Goal: Task Accomplishment & Management: Complete application form

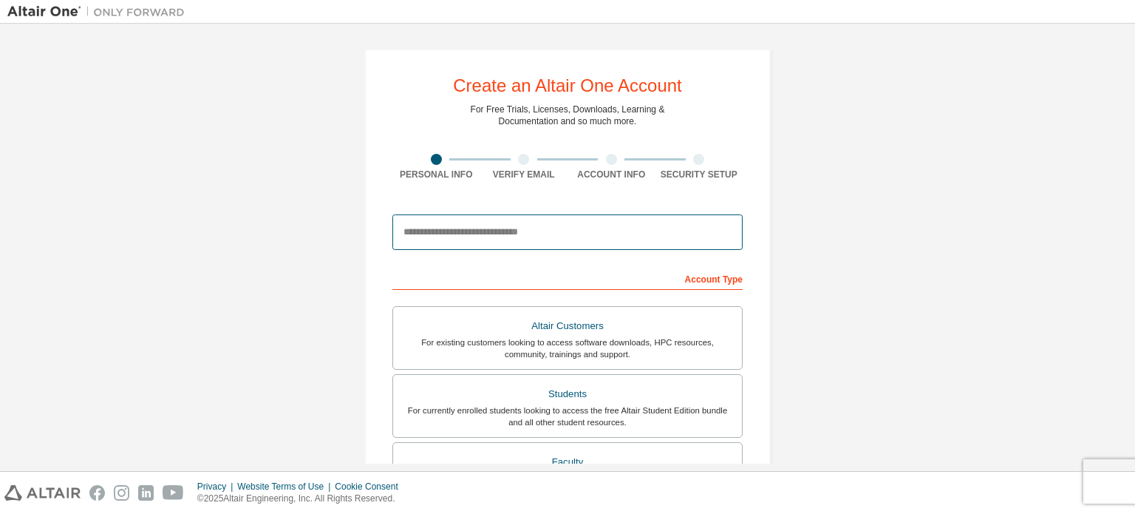
click at [455, 231] on input "email" at bounding box center [568, 231] width 350 height 35
type input "**********"
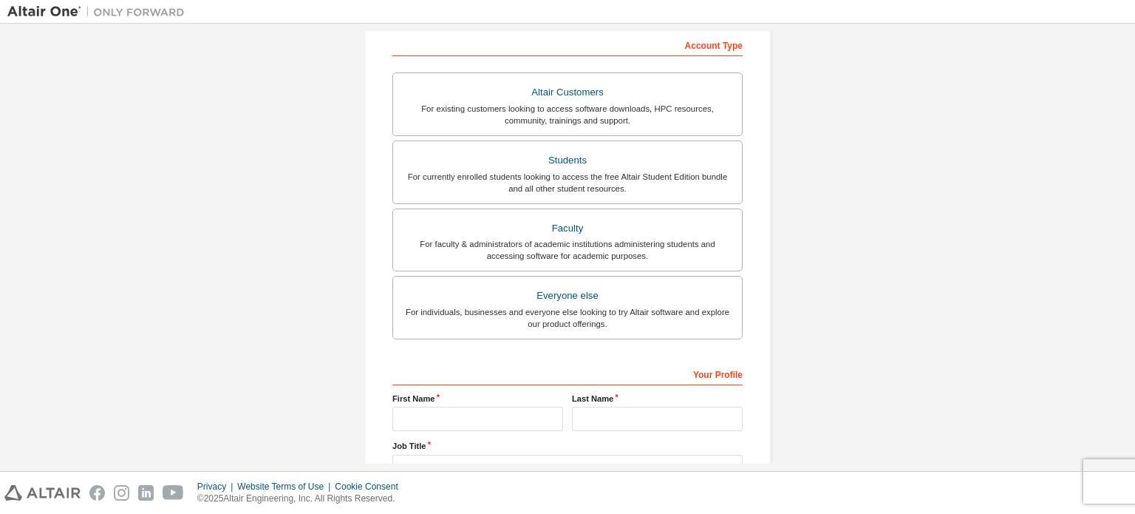
scroll to position [235, 0]
click at [580, 292] on div "Everyone else" at bounding box center [567, 294] width 331 height 21
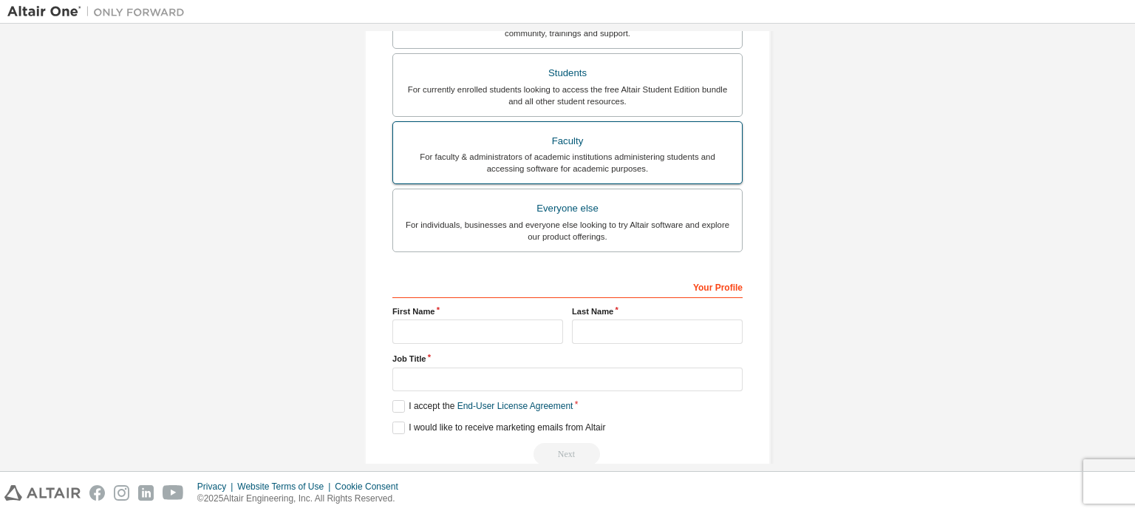
scroll to position [347, 0]
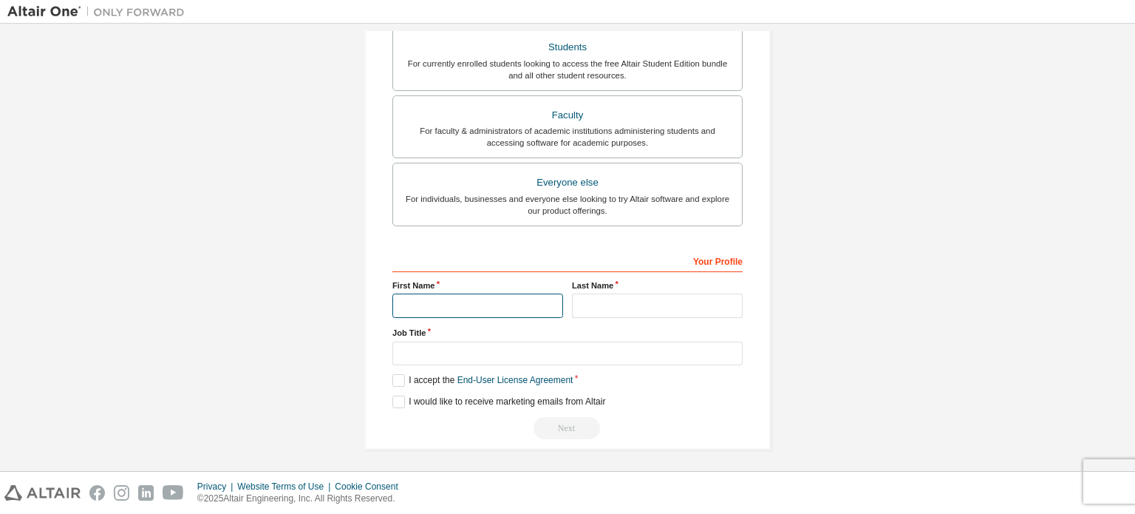
click at [411, 308] on input "text" at bounding box center [478, 305] width 171 height 24
type input "*********"
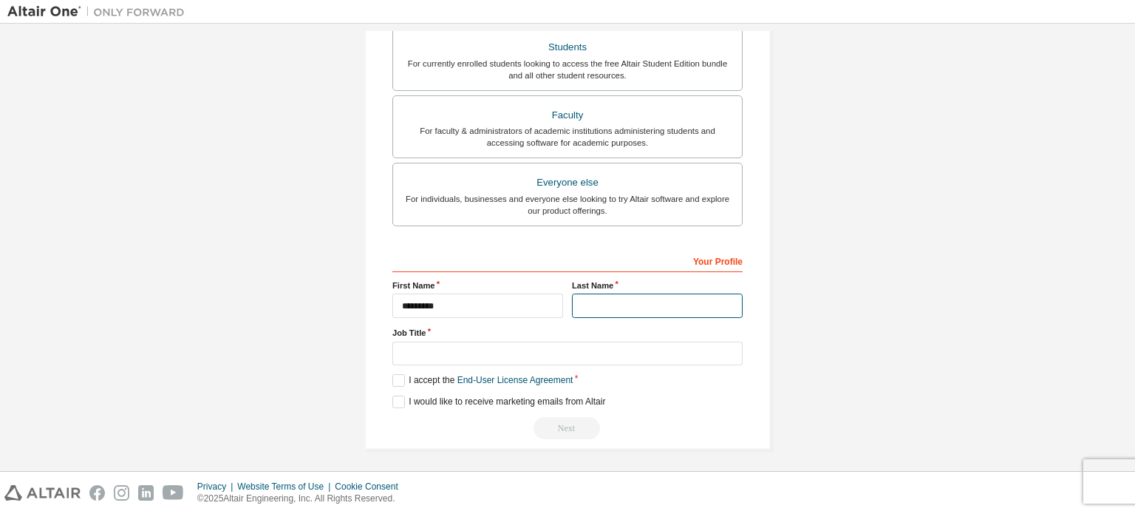
type input "*******"
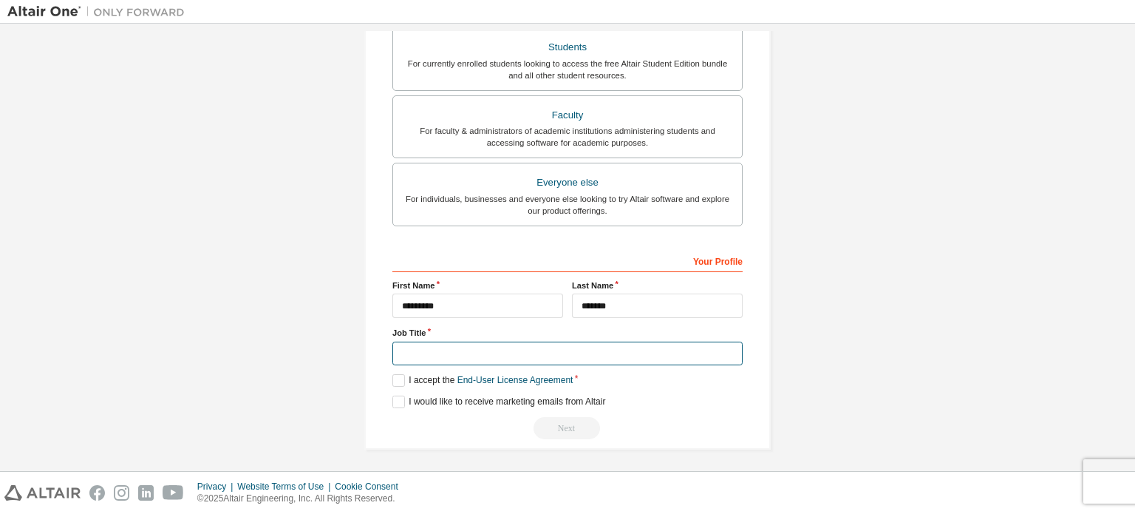
click at [427, 347] on input "text" at bounding box center [568, 354] width 350 height 24
type input "*******"
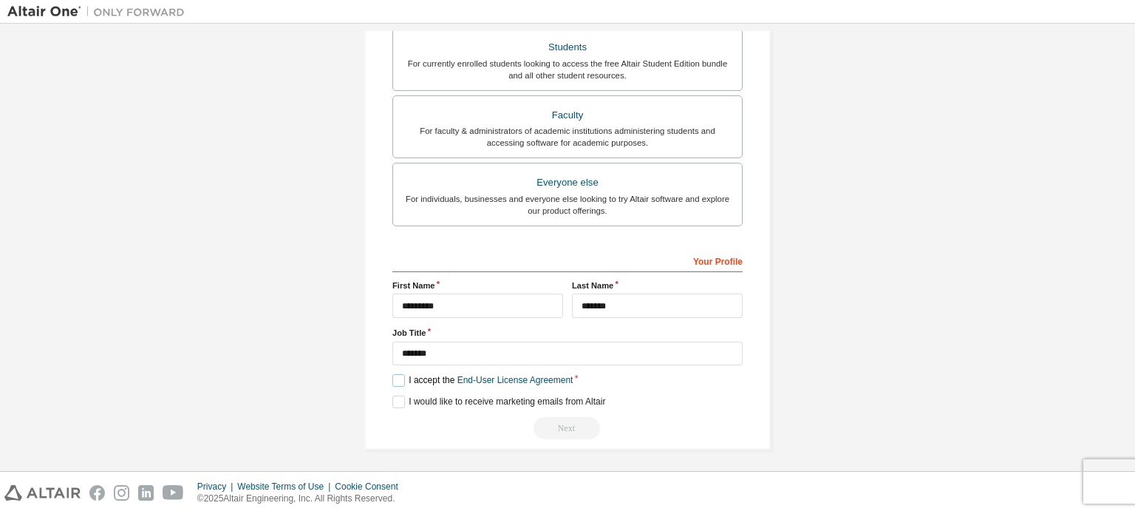
click at [398, 375] on label "I accept the End-User License Agreement" at bounding box center [483, 380] width 180 height 13
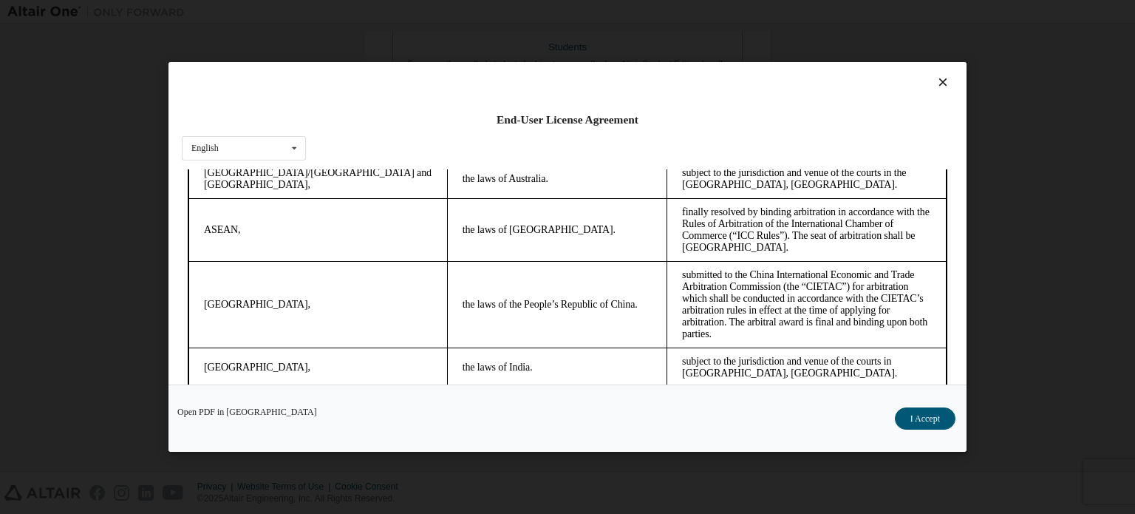
scroll to position [4162, 0]
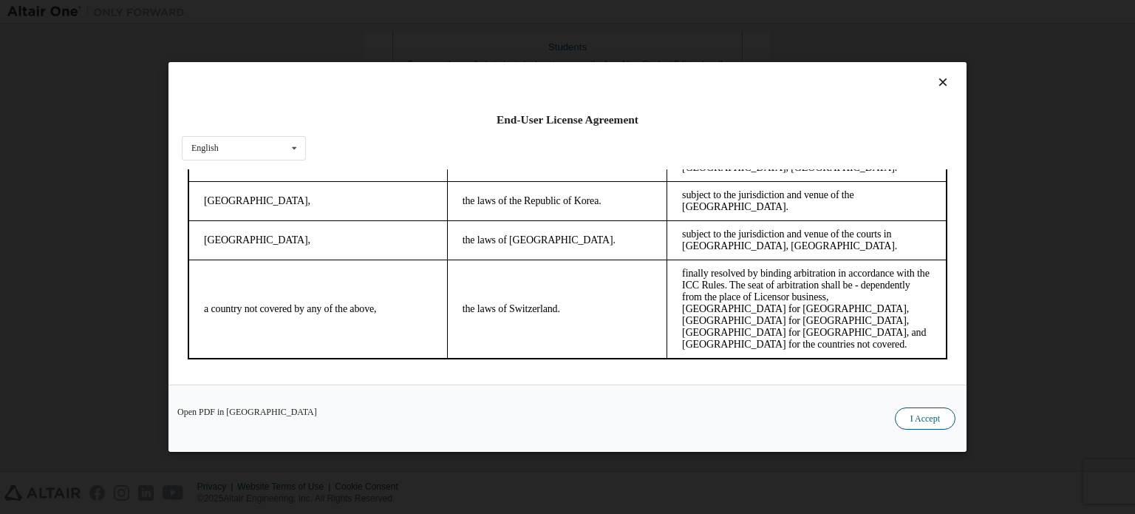
click at [928, 419] on button "I Accept" at bounding box center [925, 418] width 61 height 22
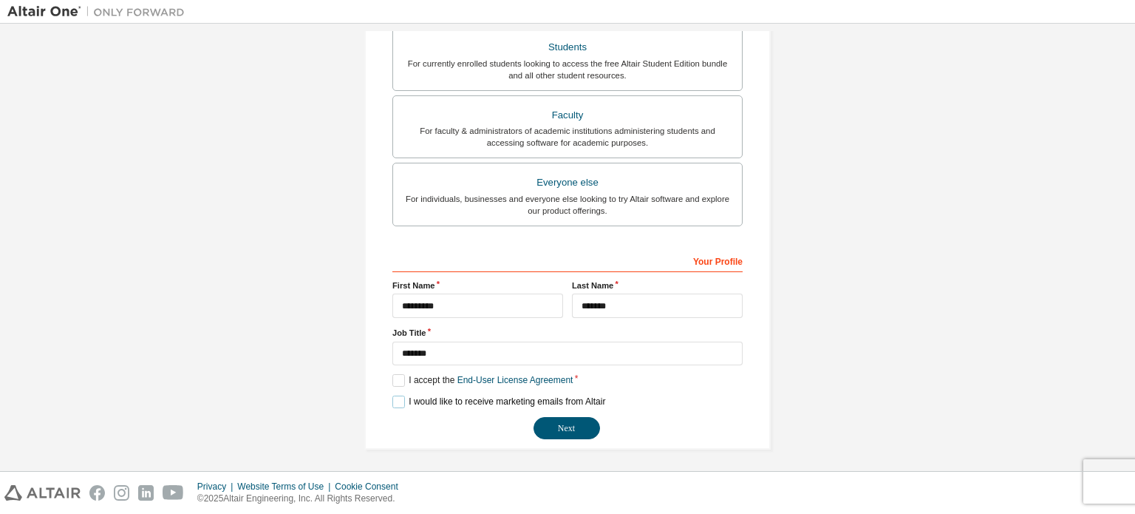
click at [395, 398] on label "I would like to receive marketing emails from Altair" at bounding box center [499, 401] width 213 height 13
click at [559, 429] on button "Next" at bounding box center [567, 428] width 67 height 22
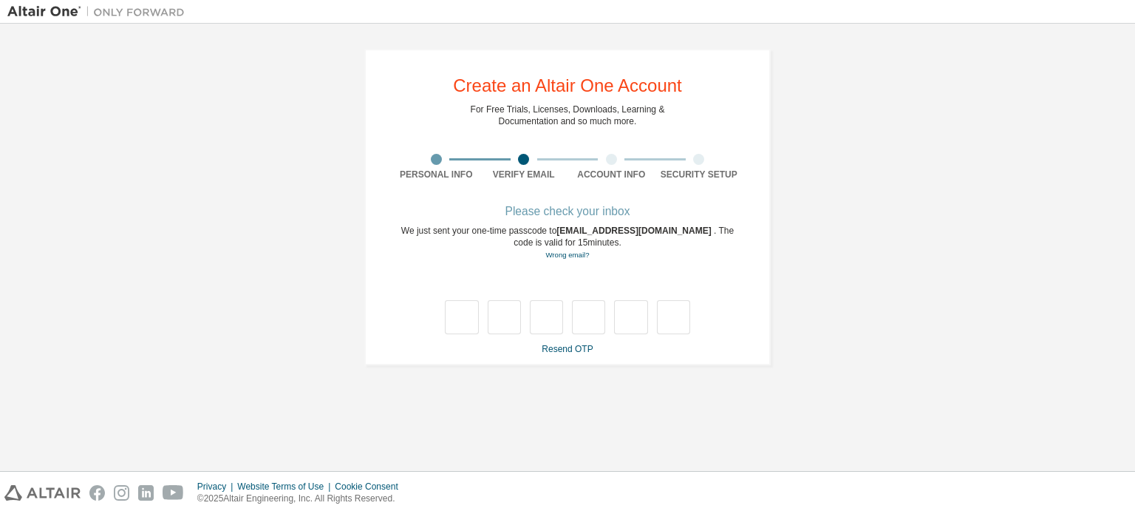
scroll to position [0, 0]
type input "*"
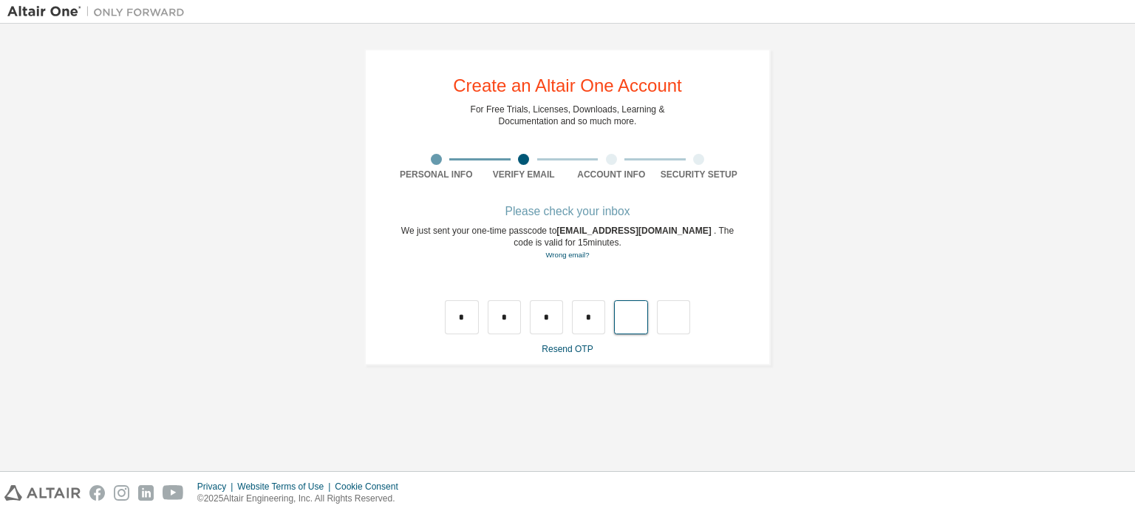
type input "*"
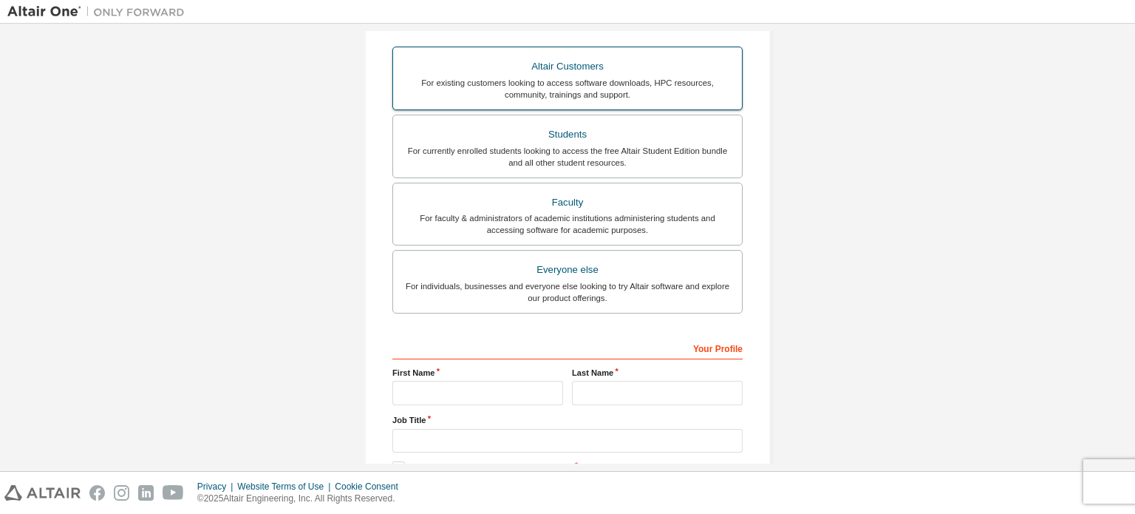
scroll to position [347, 0]
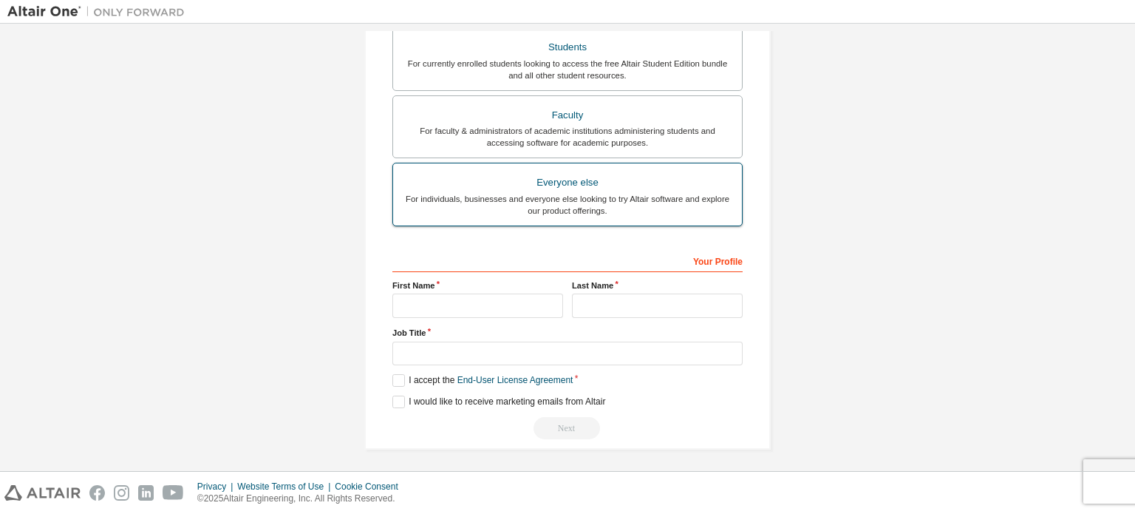
click at [588, 186] on div "Everyone else" at bounding box center [567, 182] width 331 height 21
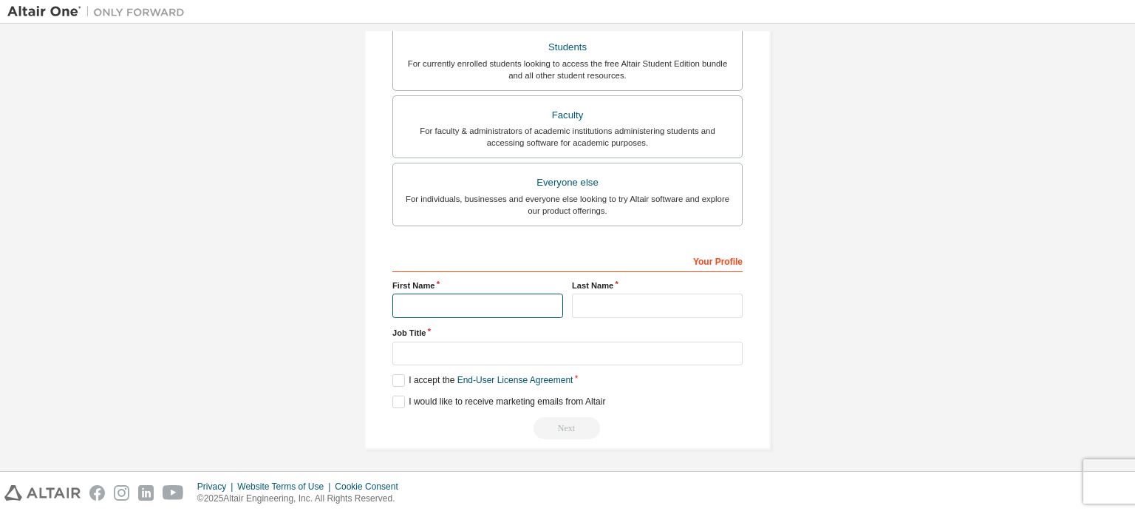
click at [475, 310] on input "text" at bounding box center [478, 305] width 171 height 24
type input "*********"
type input "*******"
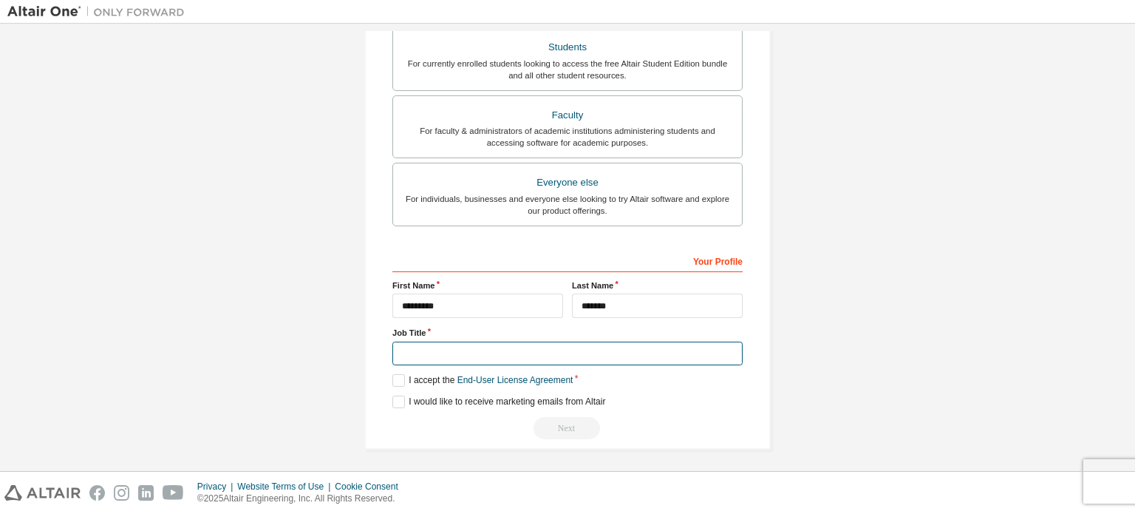
click at [449, 353] on input "text" at bounding box center [568, 354] width 350 height 24
type input "*******"
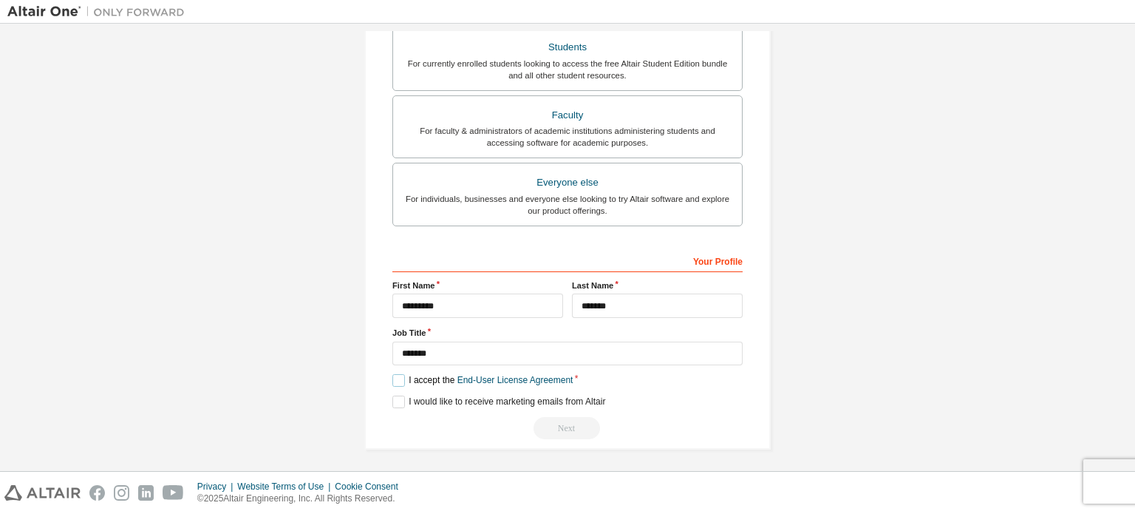
click at [398, 375] on label "I accept the End-User License Agreement" at bounding box center [483, 380] width 180 height 13
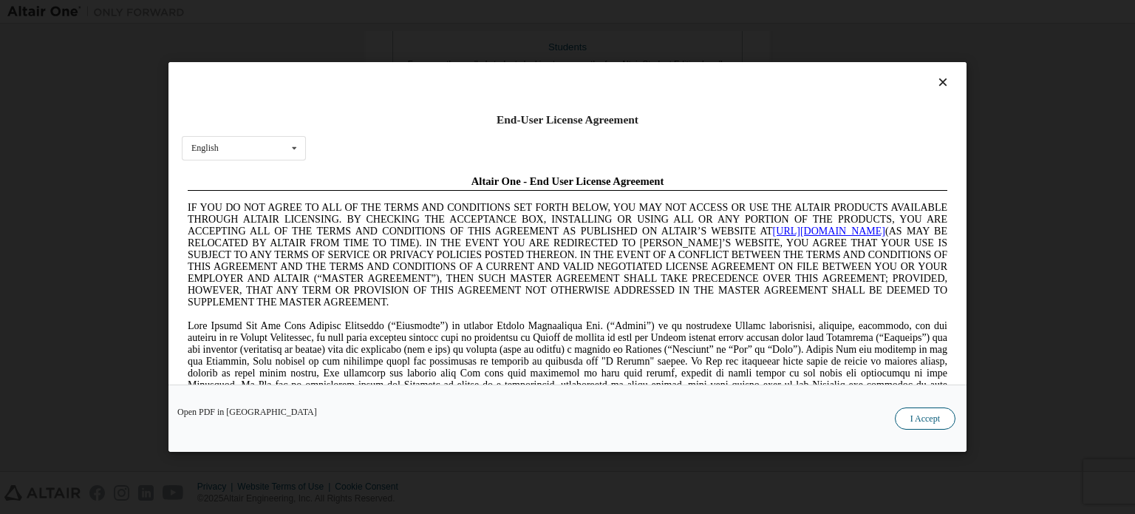
scroll to position [0, 0]
click at [934, 421] on button "I Accept" at bounding box center [925, 418] width 61 height 22
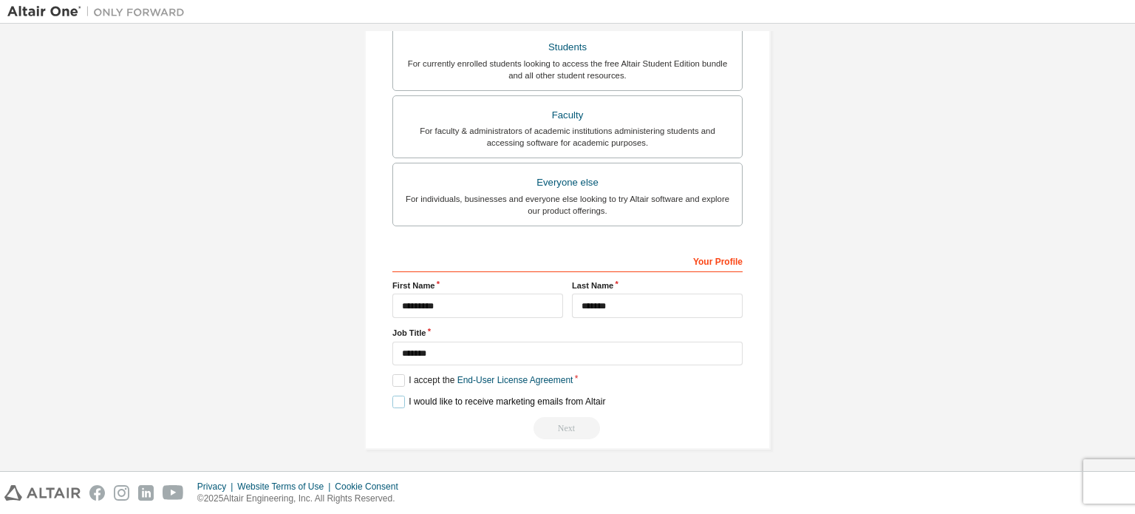
click at [393, 398] on label "I would like to receive marketing emails from Altair" at bounding box center [499, 401] width 213 height 13
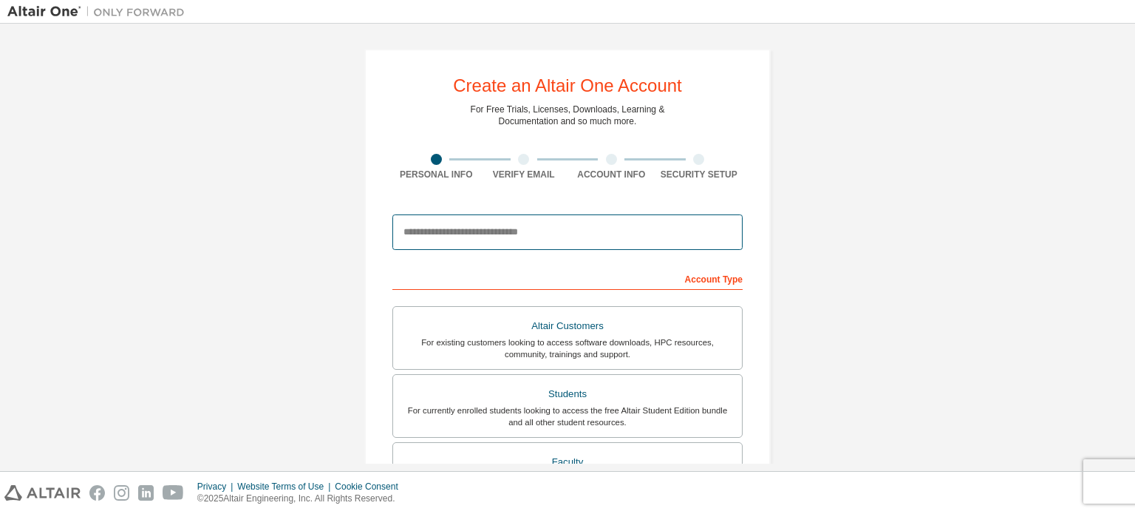
click at [489, 225] on input "email" at bounding box center [568, 231] width 350 height 35
type input "**********"
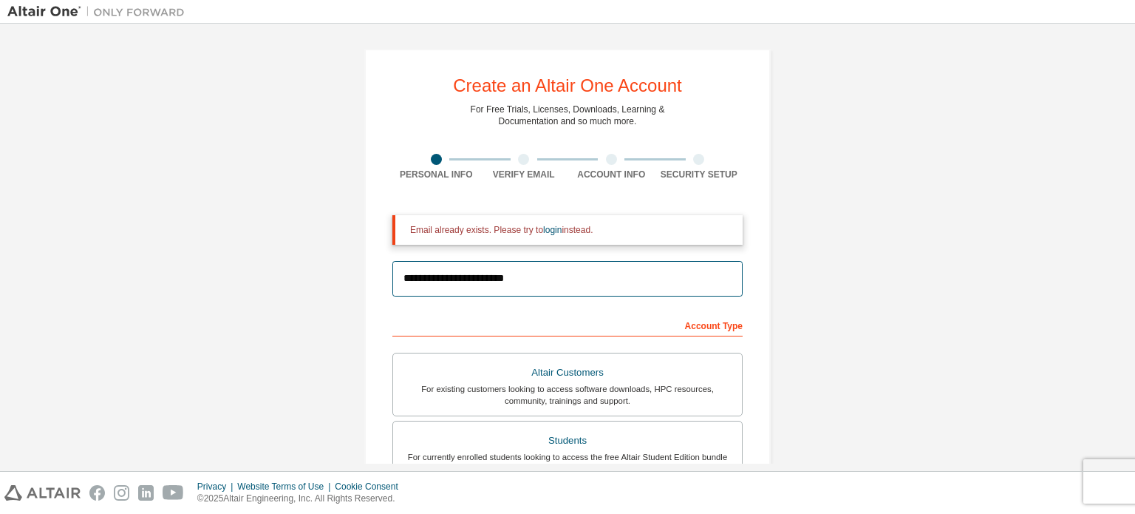
click at [559, 272] on input "**********" at bounding box center [568, 278] width 350 height 35
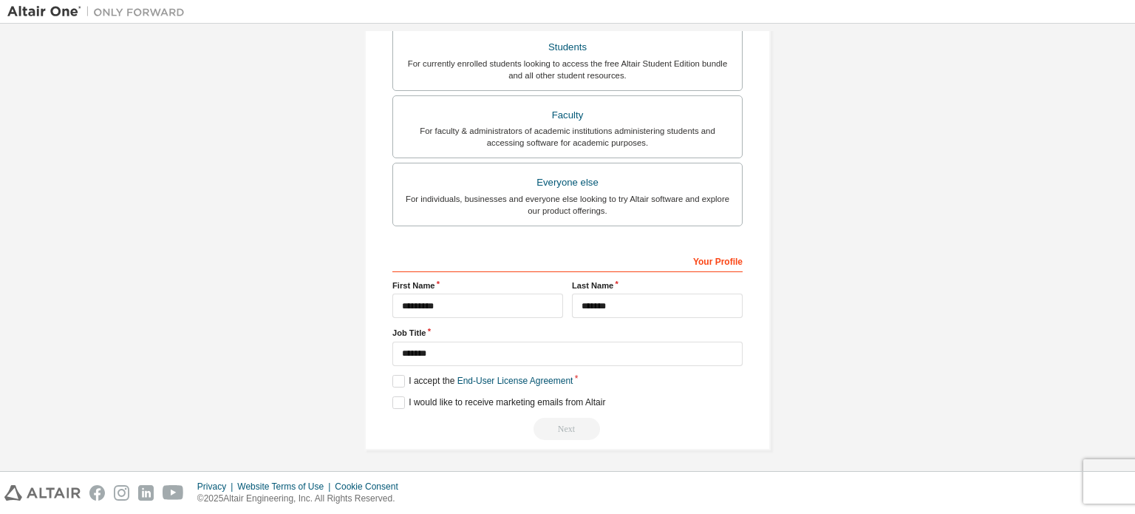
click at [549, 427] on div "Next" at bounding box center [568, 429] width 350 height 22
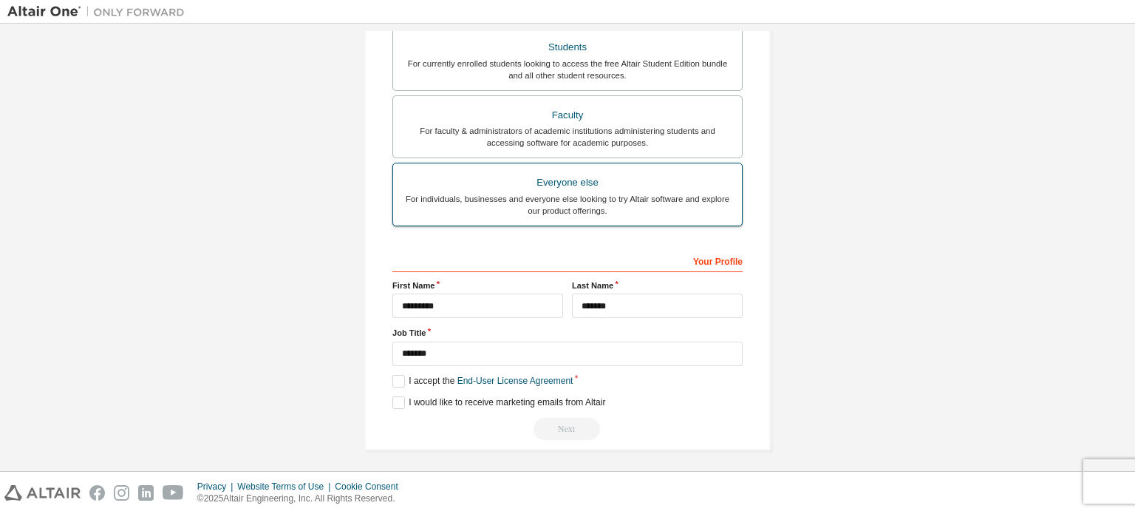
click at [565, 196] on div "For individuals, businesses and everyone else looking to try Altair software an…" at bounding box center [567, 205] width 331 height 24
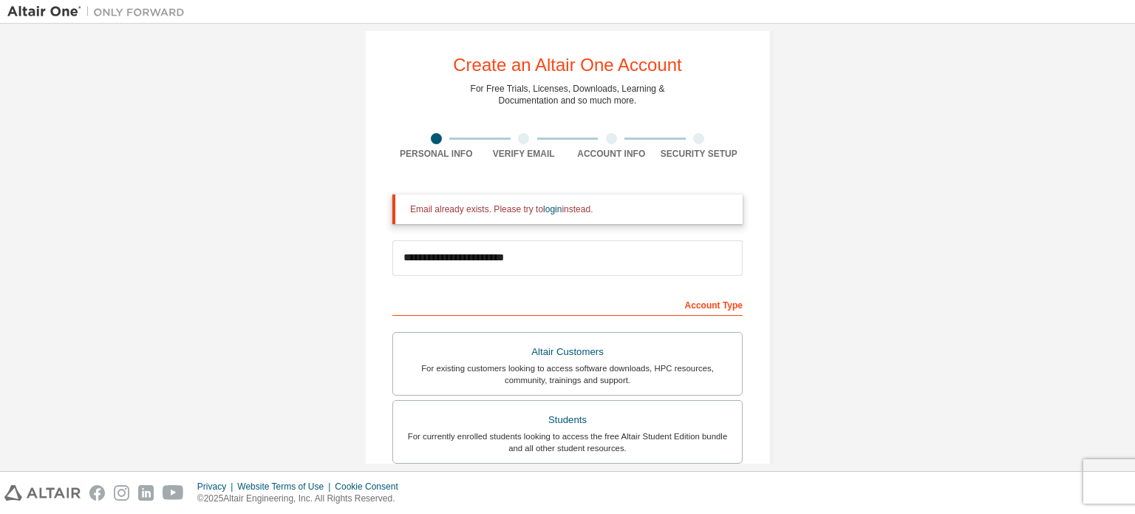
scroll to position [0, 0]
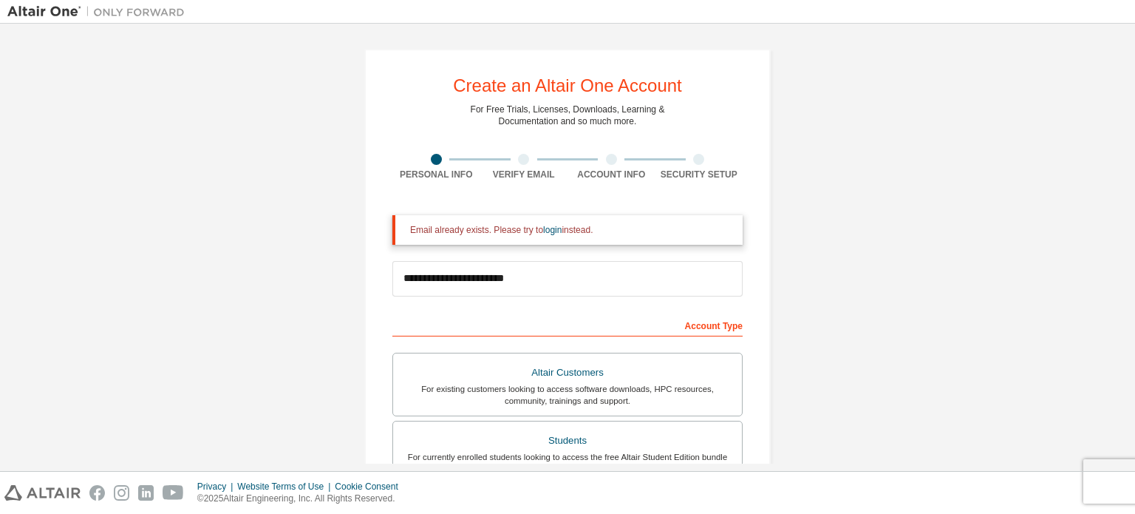
click at [518, 156] on div at bounding box center [523, 159] width 11 height 11
click at [705, 324] on div "Account Type" at bounding box center [568, 325] width 350 height 24
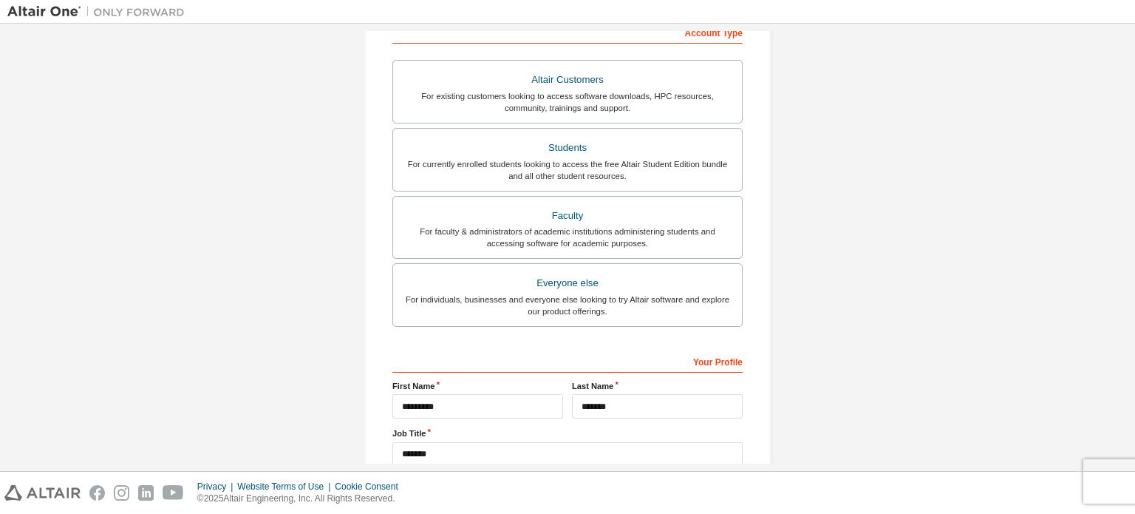
scroll to position [297, 0]
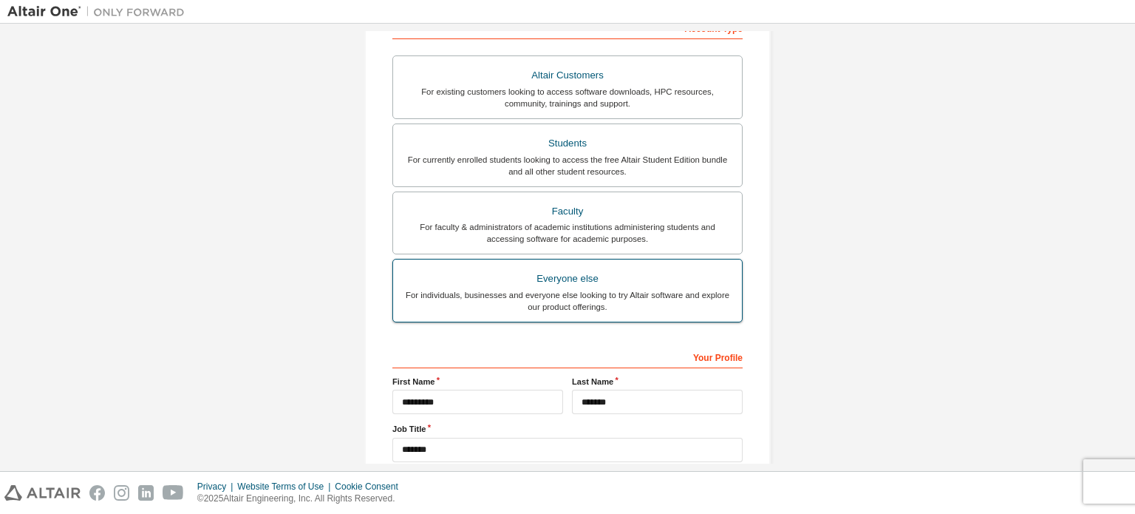
click at [597, 305] on div "For individuals, businesses and everyone else looking to try Altair software an…" at bounding box center [567, 301] width 331 height 24
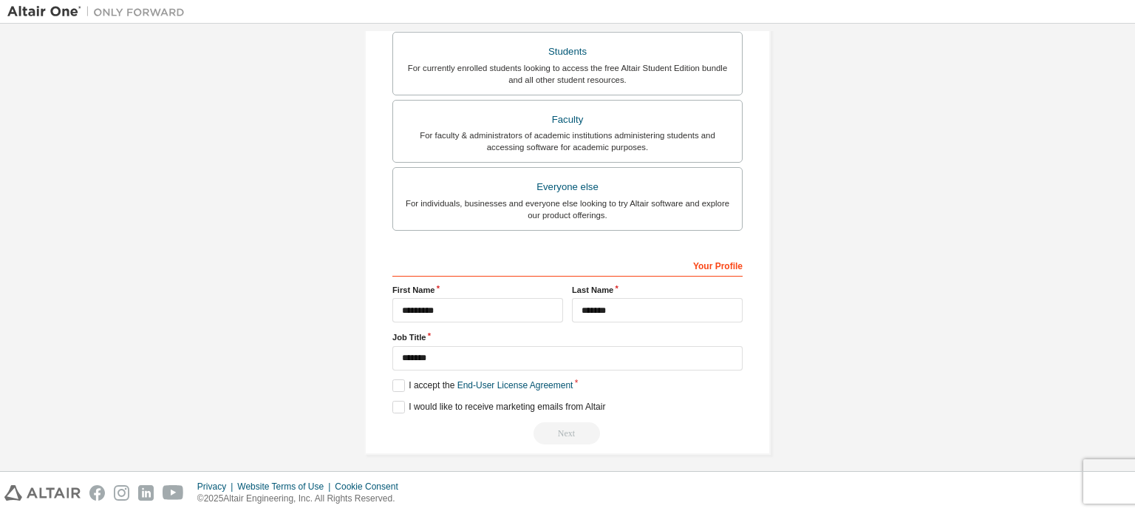
scroll to position [393, 0]
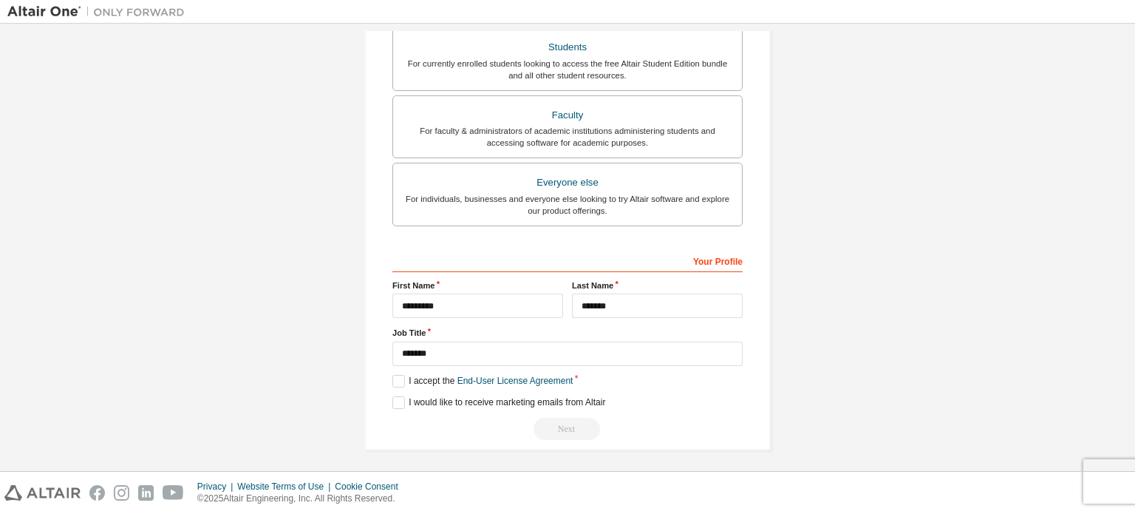
click at [550, 418] on div "Next" at bounding box center [568, 429] width 350 height 22
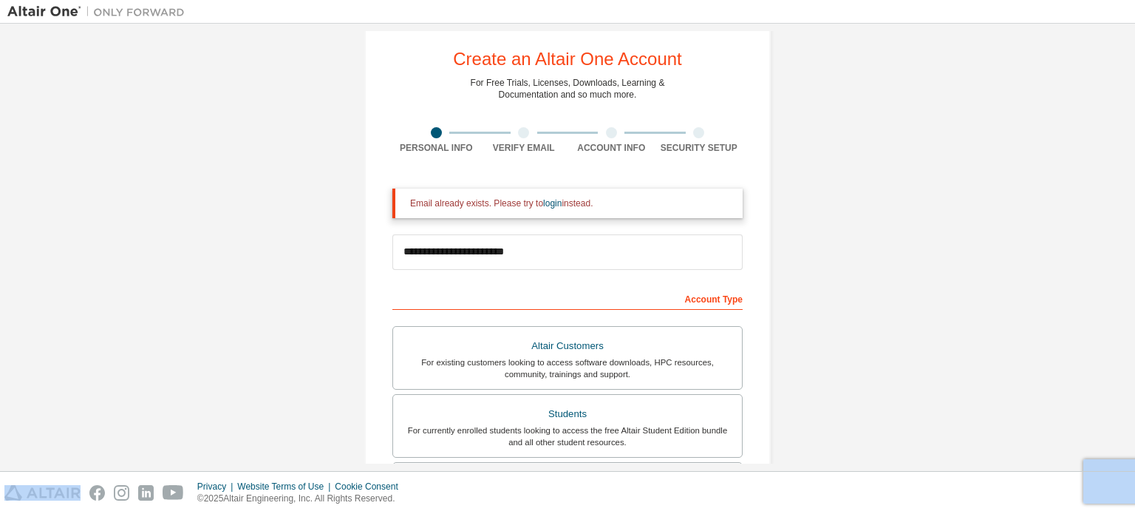
scroll to position [0, 0]
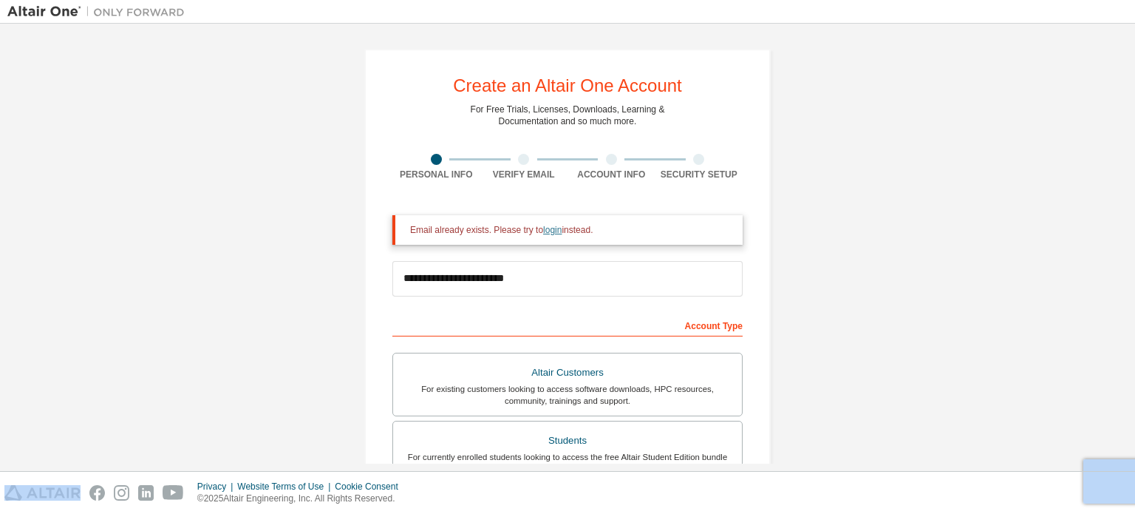
click at [549, 225] on link "login" at bounding box center [552, 230] width 18 height 10
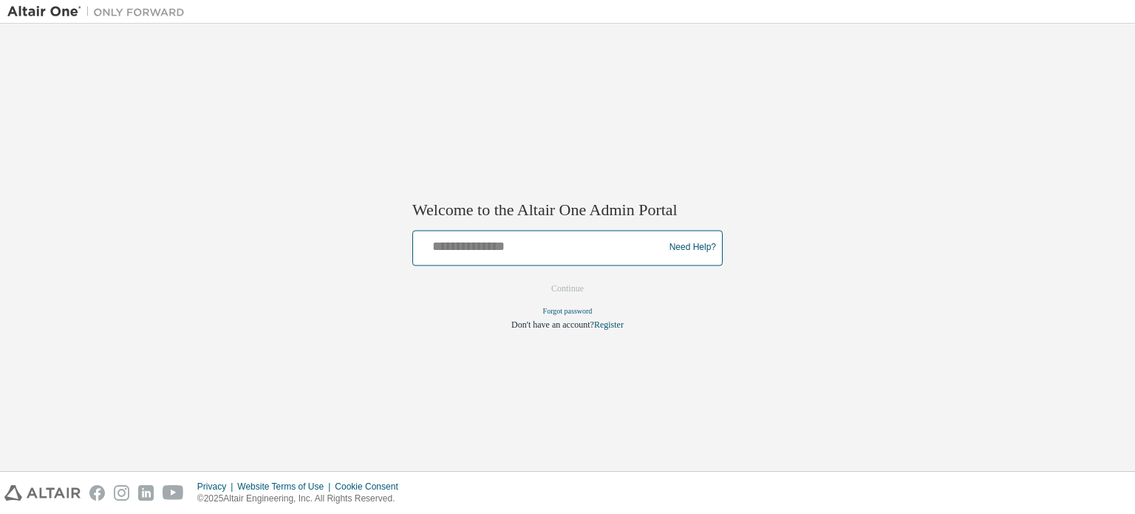
click at [503, 251] on input "text" at bounding box center [540, 244] width 243 height 21
type input "**********"
click at [557, 285] on button "Continue" at bounding box center [568, 288] width 64 height 22
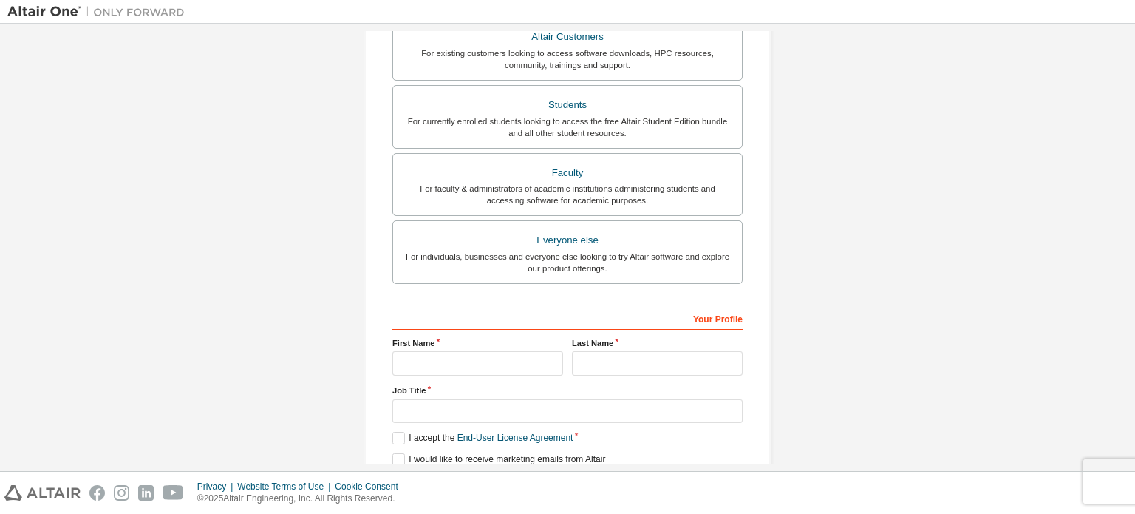
scroll to position [290, 0]
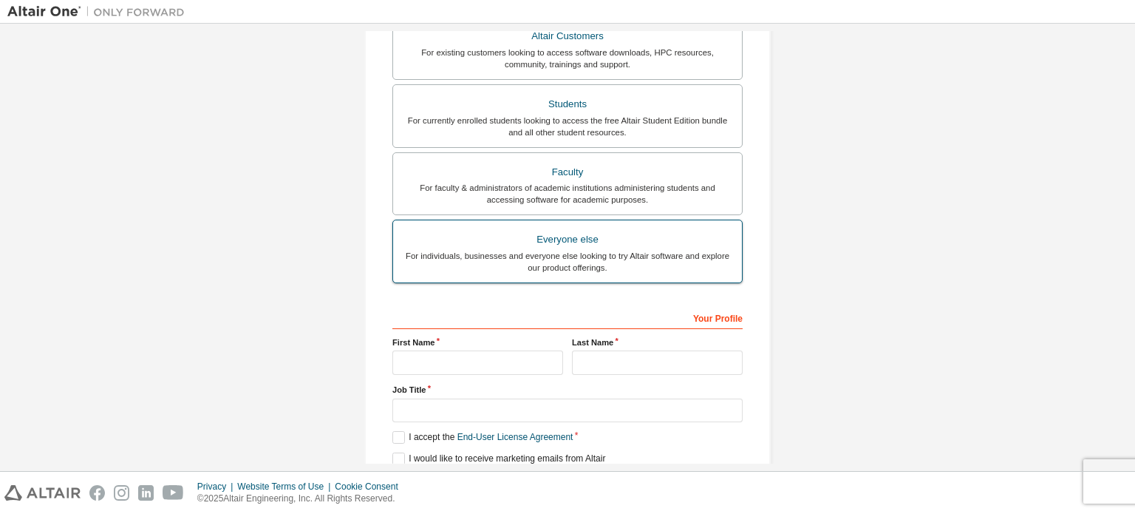
click at [522, 250] on div "For individuals, businesses and everyone else looking to try Altair software an…" at bounding box center [567, 262] width 331 height 24
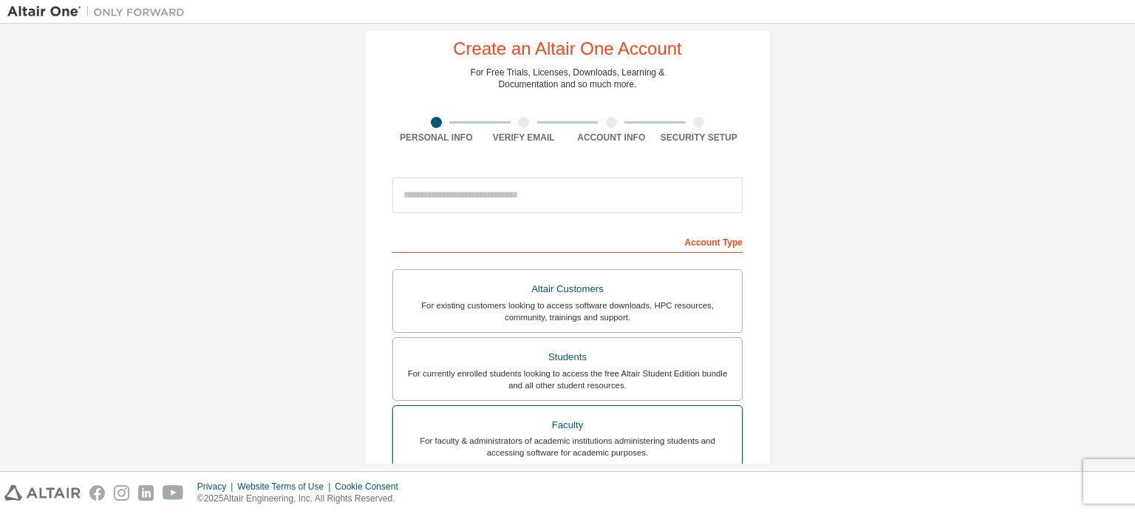
scroll to position [35, 0]
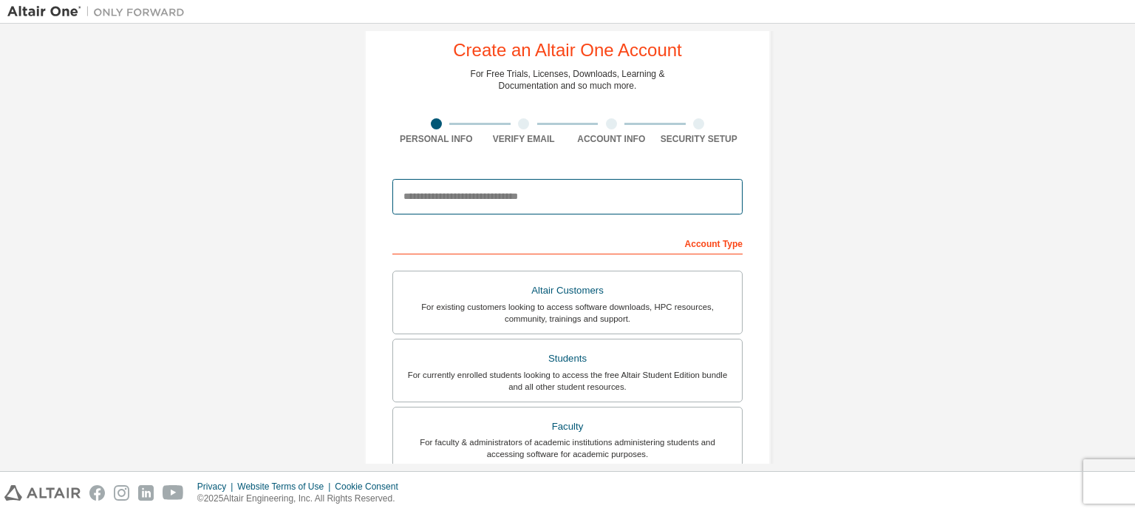
click at [535, 197] on input "email" at bounding box center [568, 196] width 350 height 35
type input "**********"
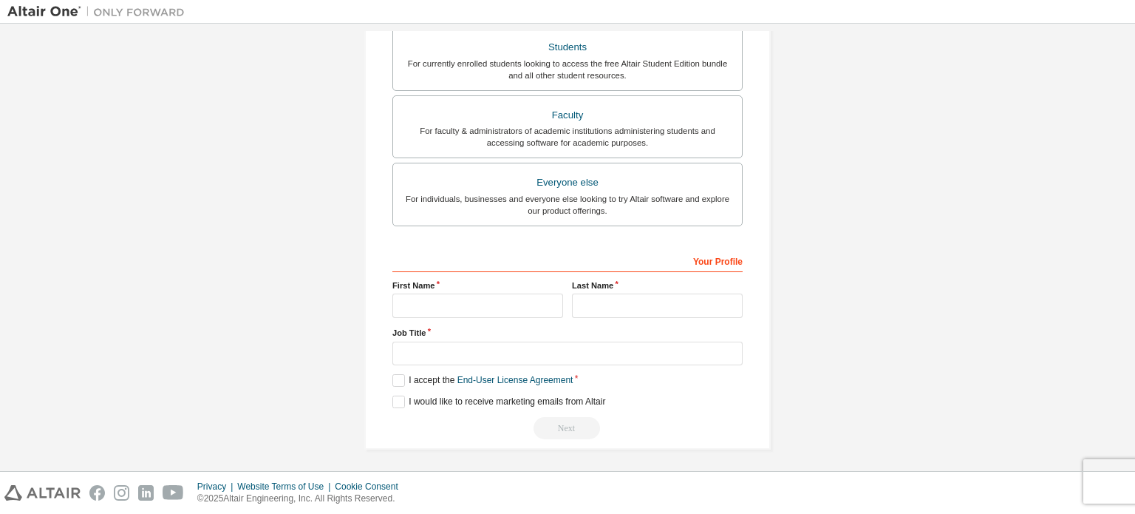
scroll to position [393, 0]
click at [488, 296] on input "text" at bounding box center [478, 305] width 171 height 24
type input "*********"
type input "*******"
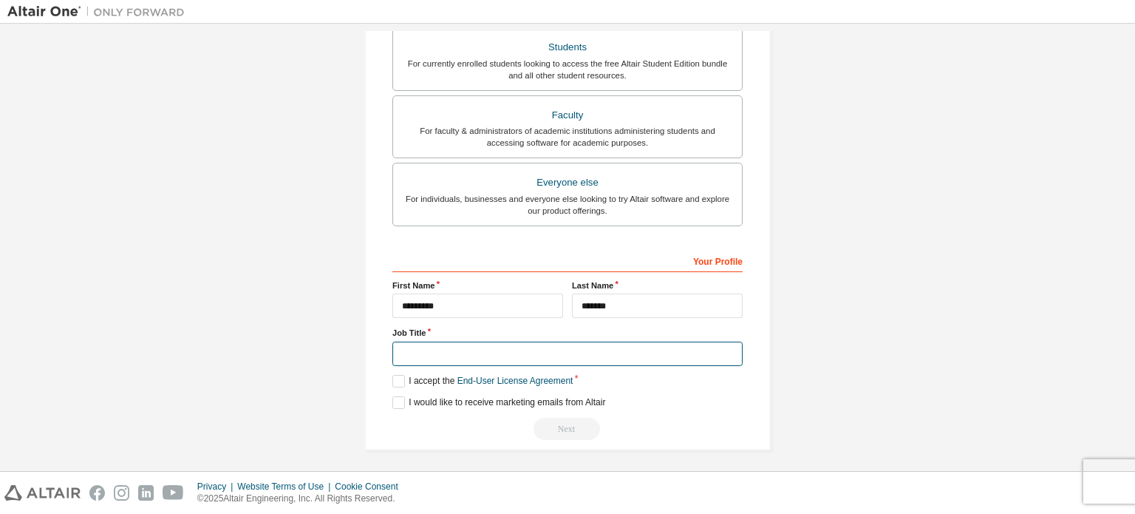
click at [452, 352] on input "text" at bounding box center [568, 354] width 350 height 24
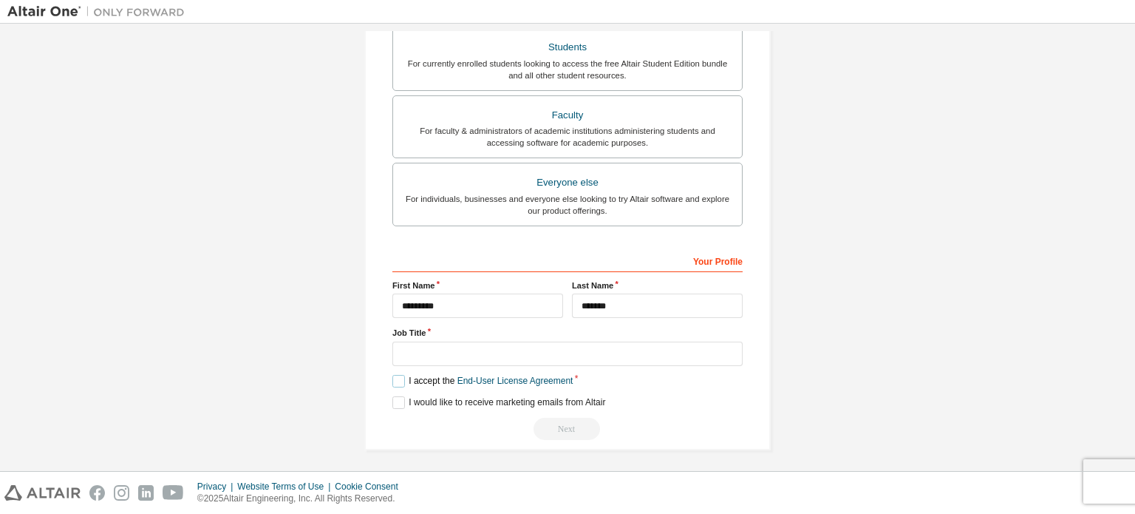
click at [396, 375] on label "I accept the End-User License Agreement" at bounding box center [483, 381] width 180 height 13
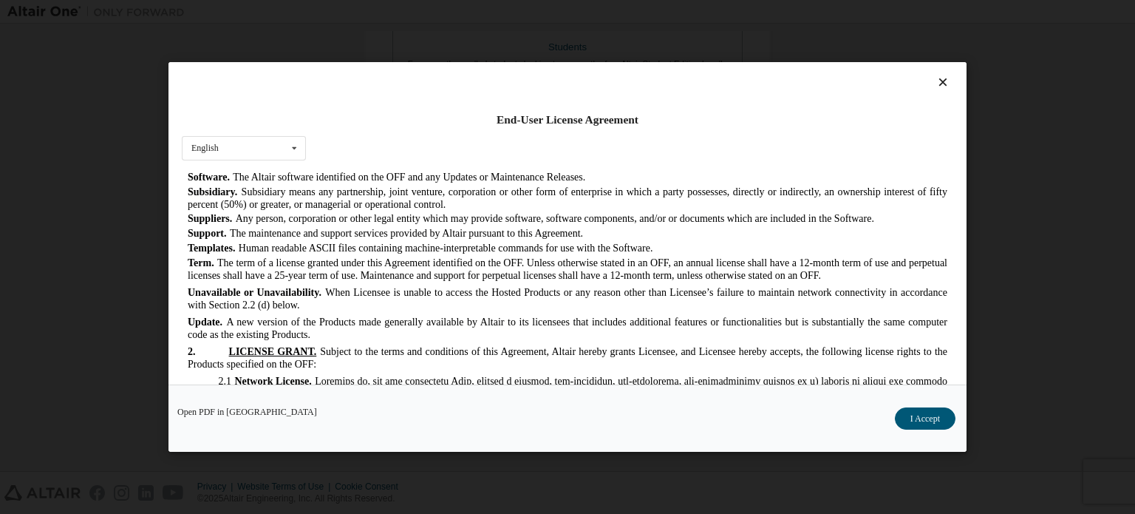
scroll to position [1044, 0]
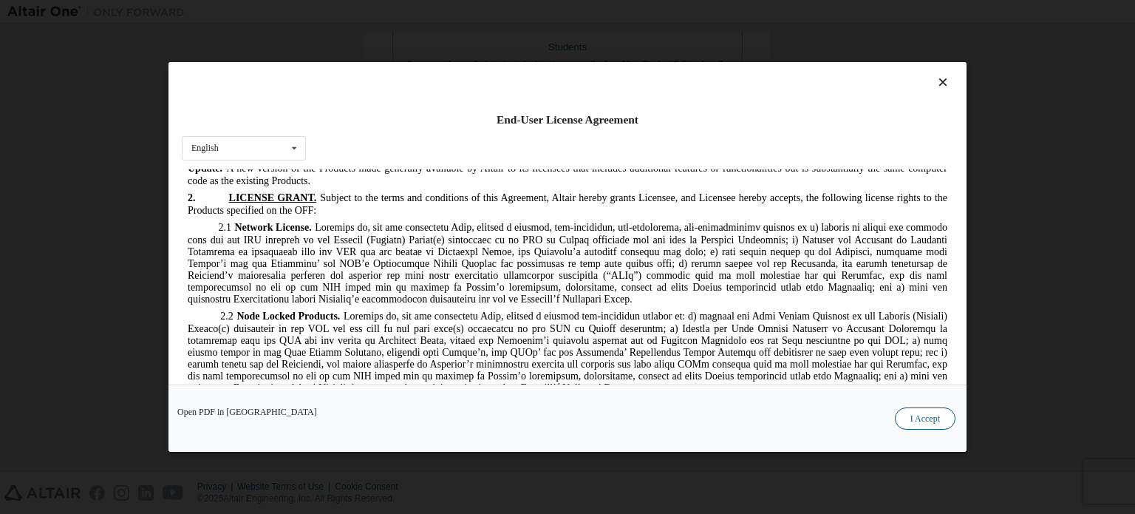
click at [911, 417] on button "I Accept" at bounding box center [925, 418] width 61 height 22
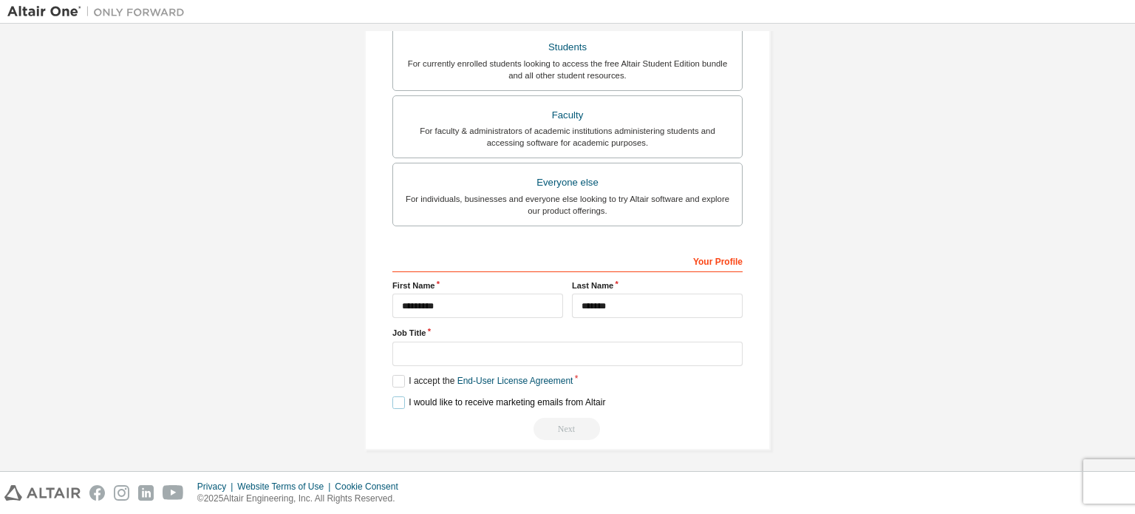
click at [398, 396] on label "I would like to receive marketing emails from Altair" at bounding box center [499, 402] width 213 height 13
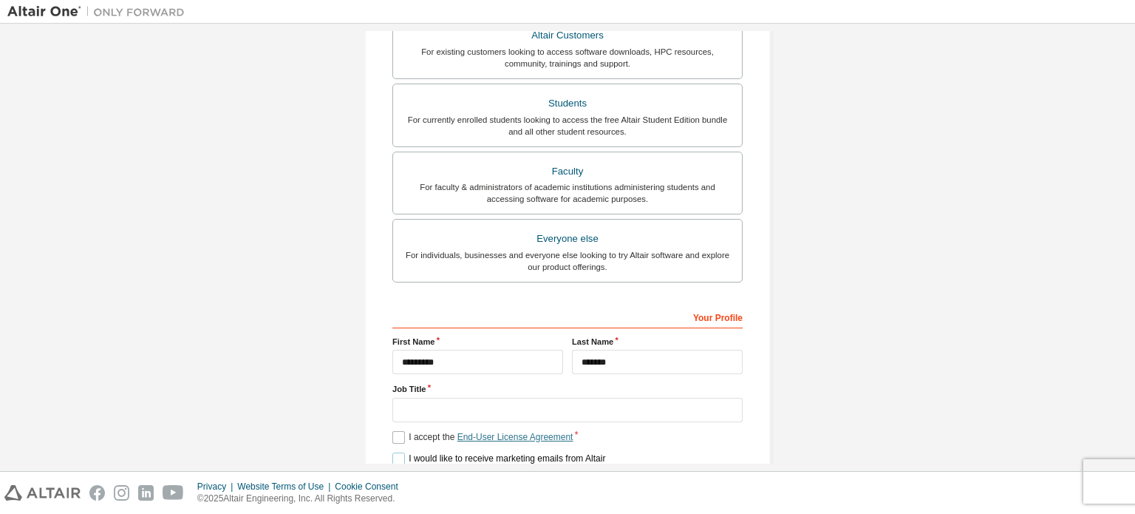
scroll to position [393, 0]
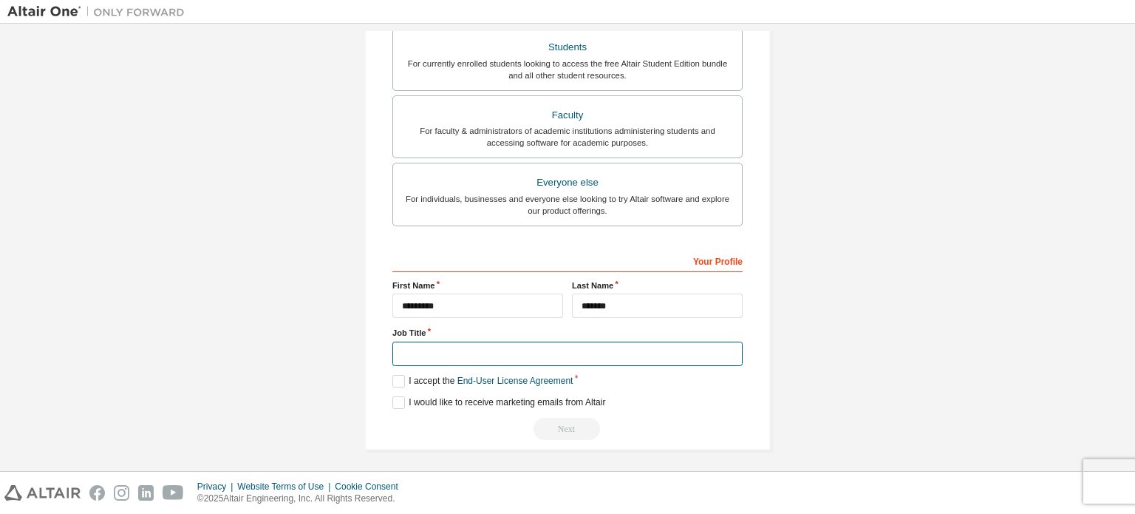
click at [470, 348] on input "text" at bounding box center [568, 354] width 350 height 24
type input "*******"
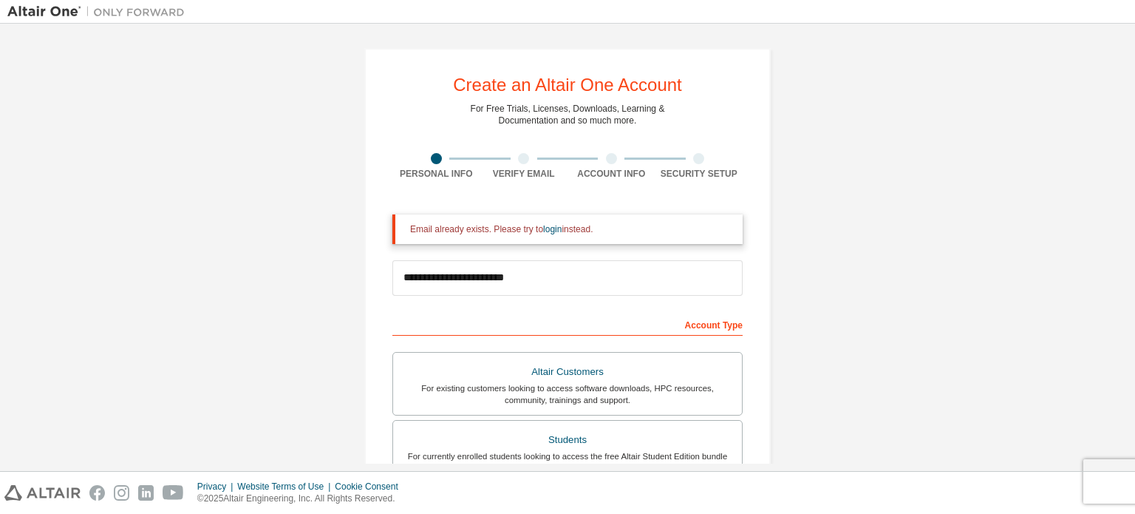
scroll to position [0, 0]
click at [535, 427] on label "Students For currently enrolled students looking to access the free Altair Stud…" at bounding box center [568, 453] width 350 height 64
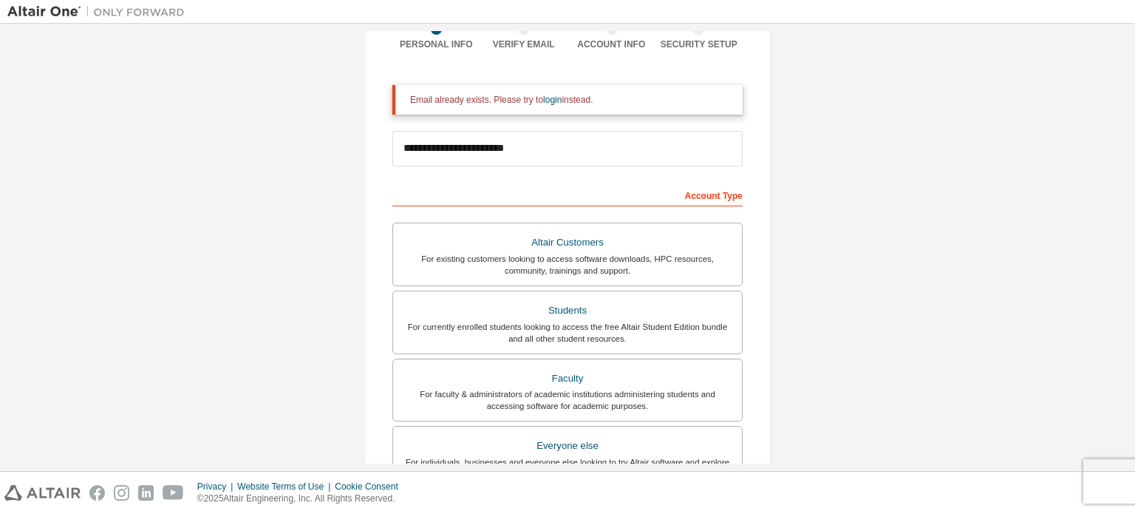
scroll to position [130, 0]
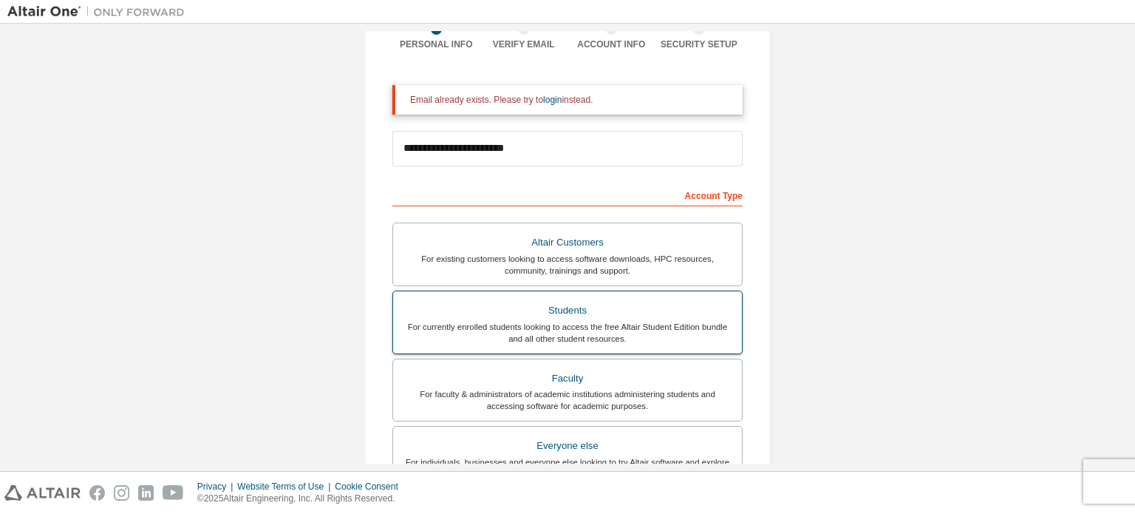
click at [565, 322] on div "For currently enrolled students looking to access the free Altair Student Editi…" at bounding box center [567, 333] width 331 height 24
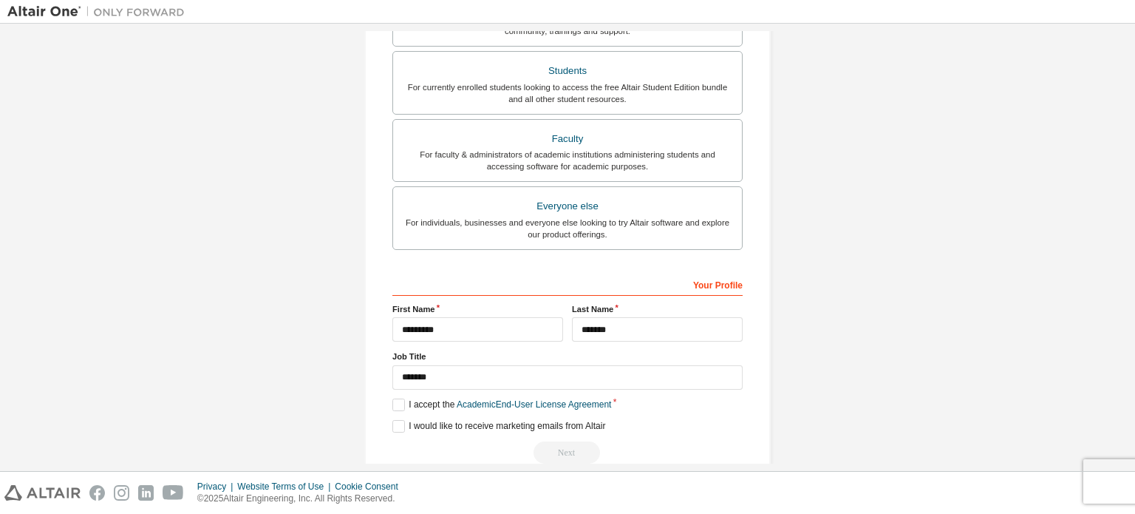
scroll to position [393, 0]
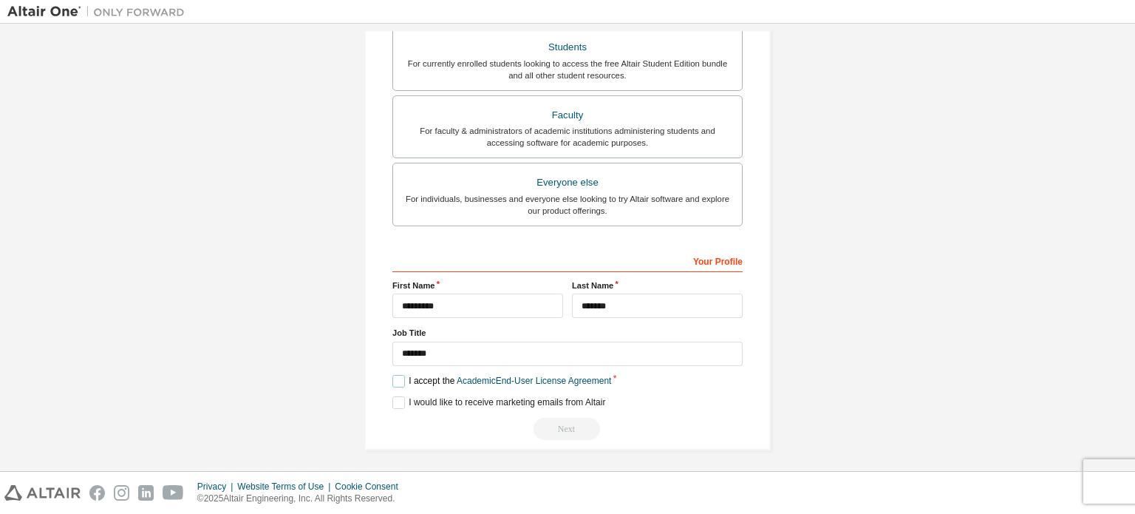
click at [393, 375] on label "I accept the Academic End-User License Agreement" at bounding box center [502, 381] width 219 height 13
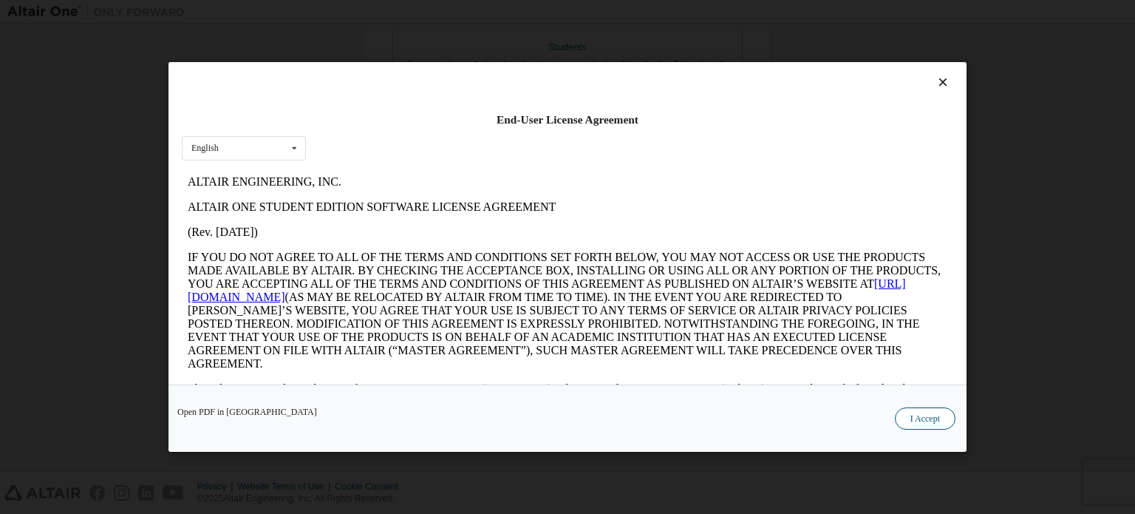
scroll to position [0, 0]
click at [915, 416] on button "I Accept" at bounding box center [925, 418] width 61 height 22
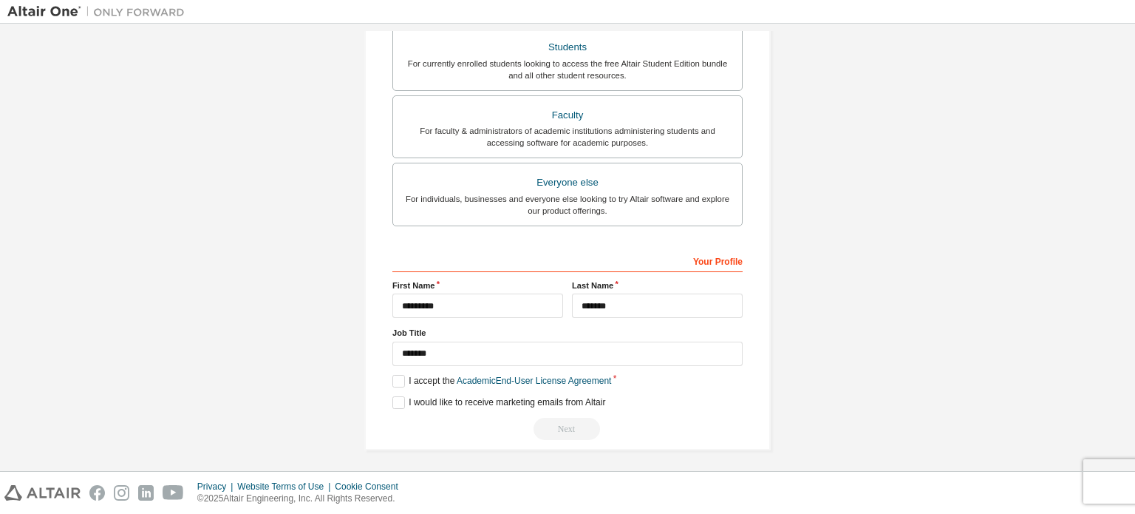
drag, startPoint x: 572, startPoint y: 415, endPoint x: 563, endPoint y: 422, distance: 11.5
click at [563, 422] on div "Next" at bounding box center [568, 429] width 350 height 22
click at [562, 419] on div "Next" at bounding box center [568, 429] width 350 height 22
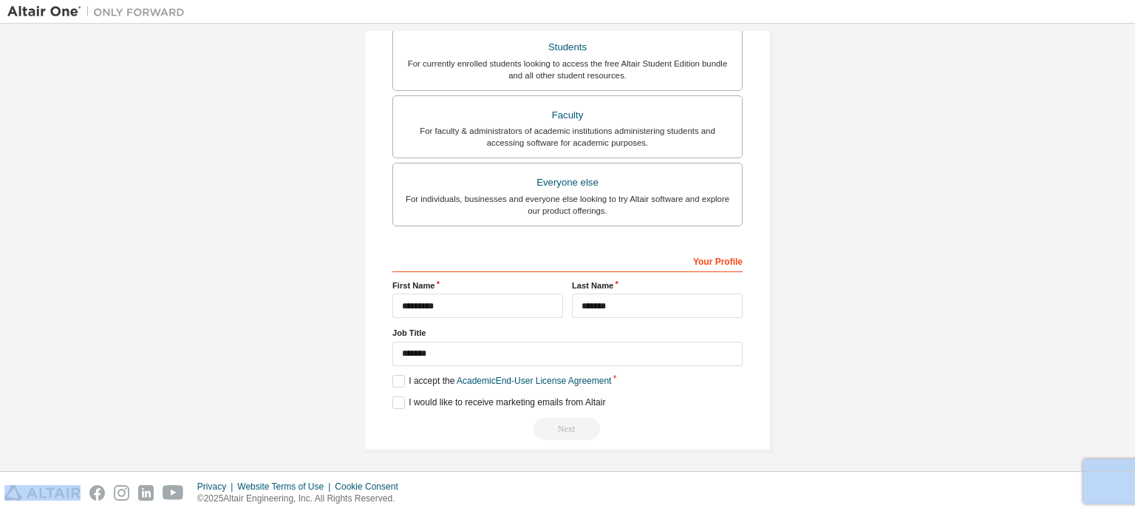
click at [562, 419] on div "Next" at bounding box center [568, 429] width 350 height 22
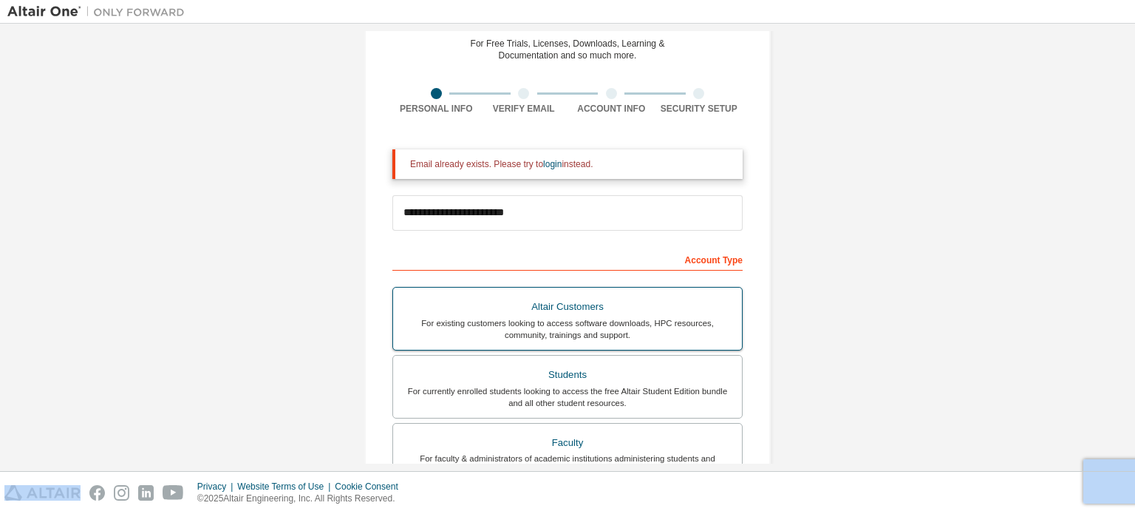
scroll to position [393, 0]
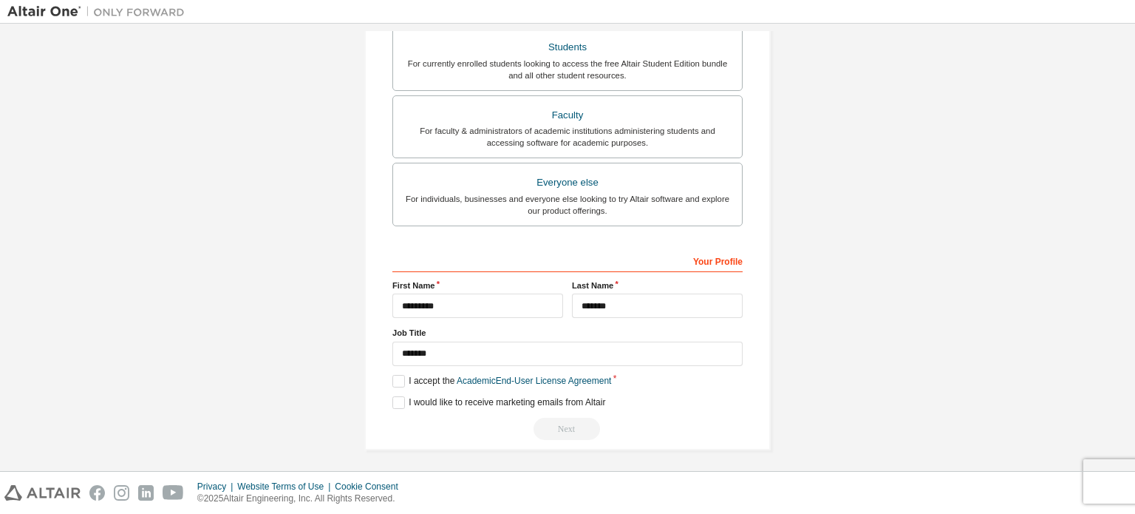
click at [565, 423] on div "Next" at bounding box center [568, 429] width 350 height 22
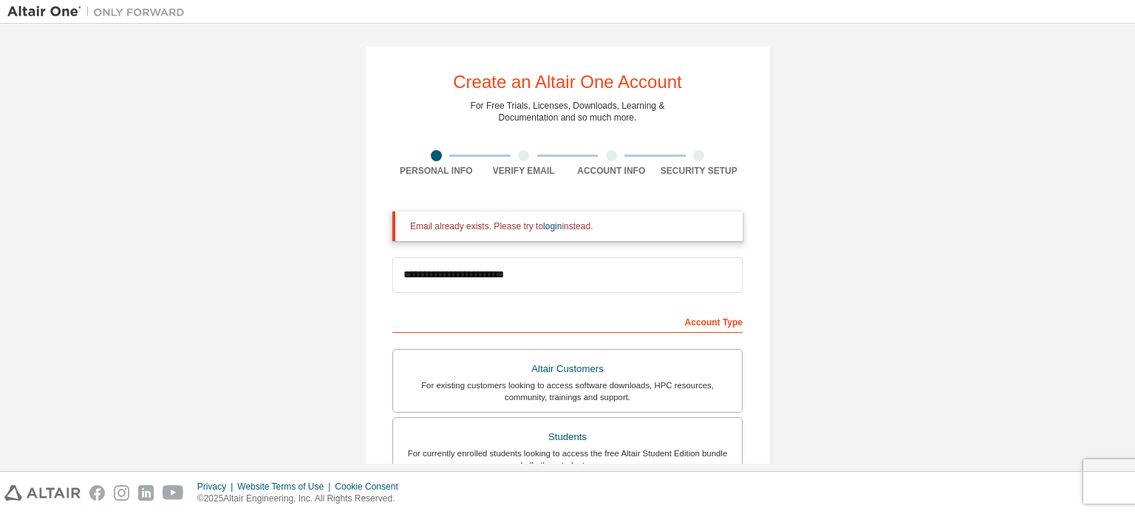
scroll to position [0, 0]
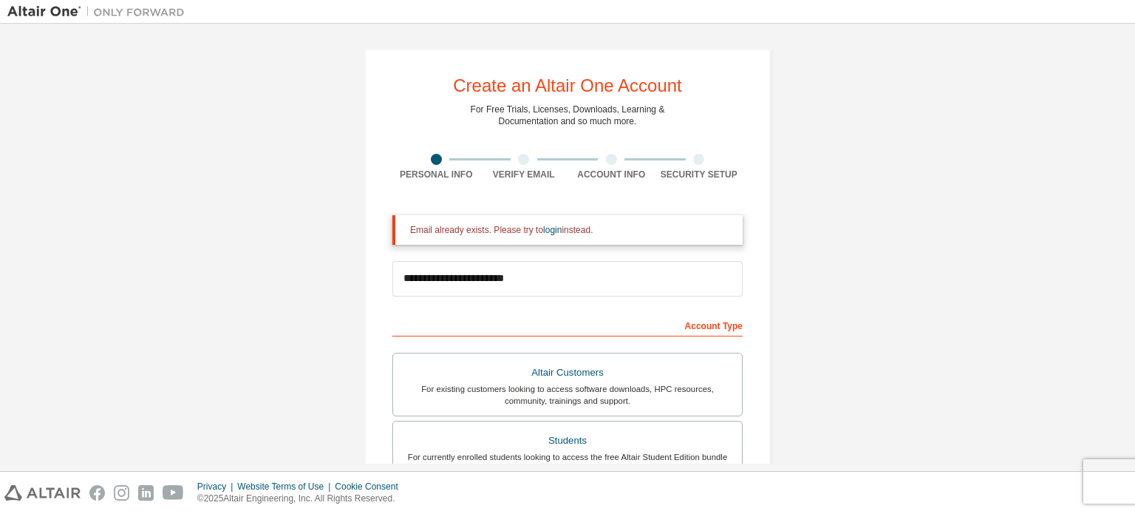
click at [518, 160] on div at bounding box center [523, 159] width 11 height 11
click at [518, 163] on div at bounding box center [523, 159] width 11 height 11
drag, startPoint x: 518, startPoint y: 163, endPoint x: 590, endPoint y: 125, distance: 81.0
click at [590, 125] on div "For Free Trials, Licenses, Downloads, Learning & Documentation and so much more." at bounding box center [568, 115] width 194 height 24
click at [695, 165] on div "Security Setup" at bounding box center [700, 167] width 88 height 27
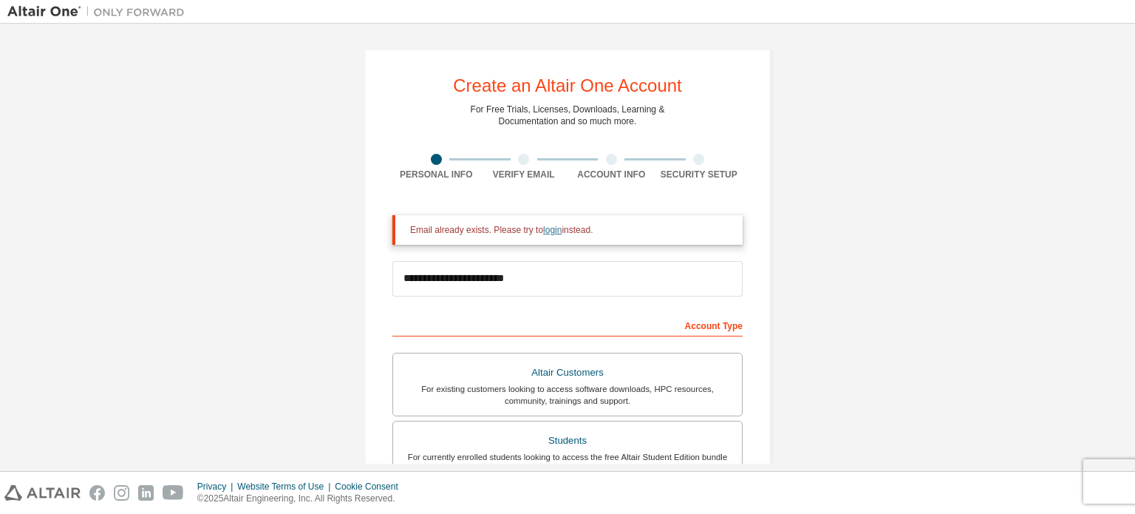
click at [544, 230] on link "login" at bounding box center [552, 230] width 18 height 10
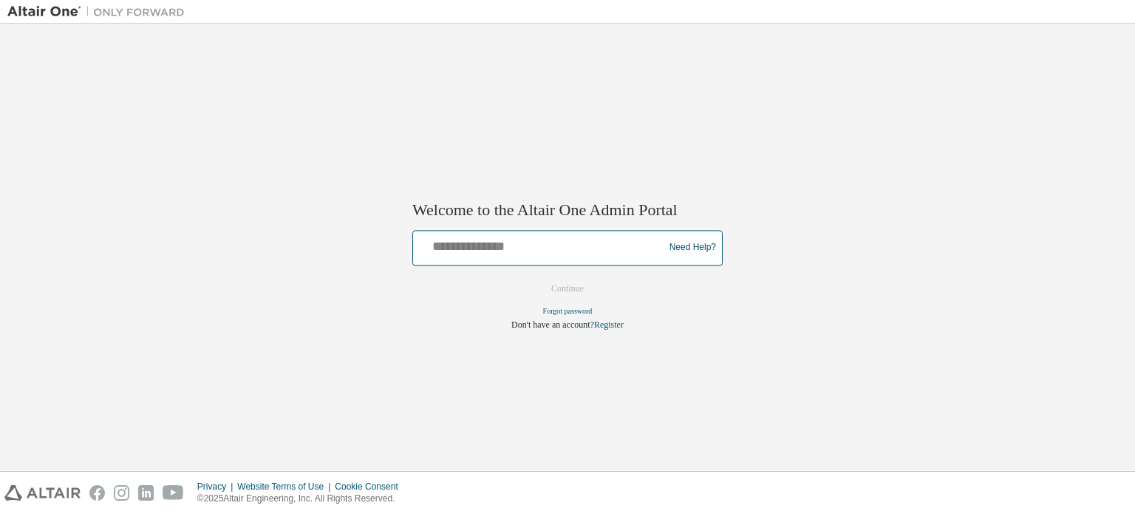
click at [503, 251] on input "text" at bounding box center [540, 244] width 243 height 21
type input "**********"
click at [556, 289] on button "Continue" at bounding box center [568, 288] width 64 height 22
click at [446, 245] on input "text" at bounding box center [540, 244] width 243 height 21
type input "**********"
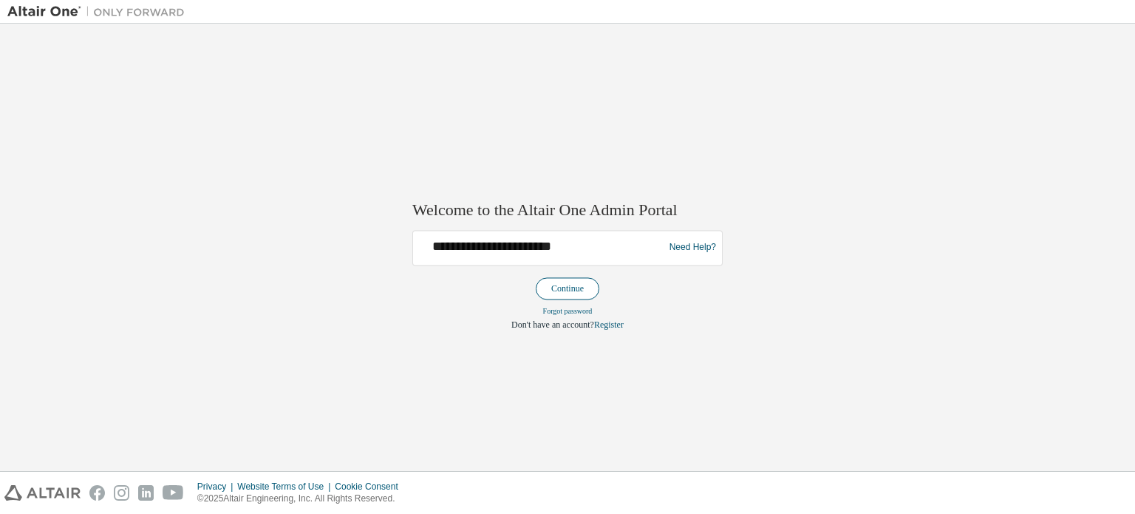
click at [565, 285] on button "Continue" at bounding box center [568, 288] width 64 height 22
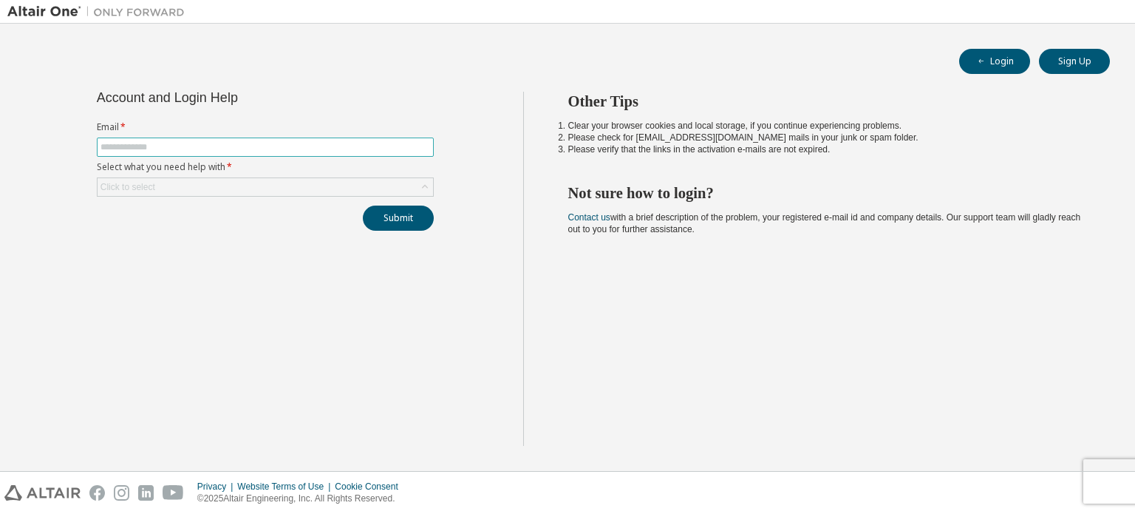
click at [240, 143] on input "text" at bounding box center [266, 147] width 330 height 12
type input "**********"
click at [195, 180] on div "Click to select" at bounding box center [266, 187] width 336 height 18
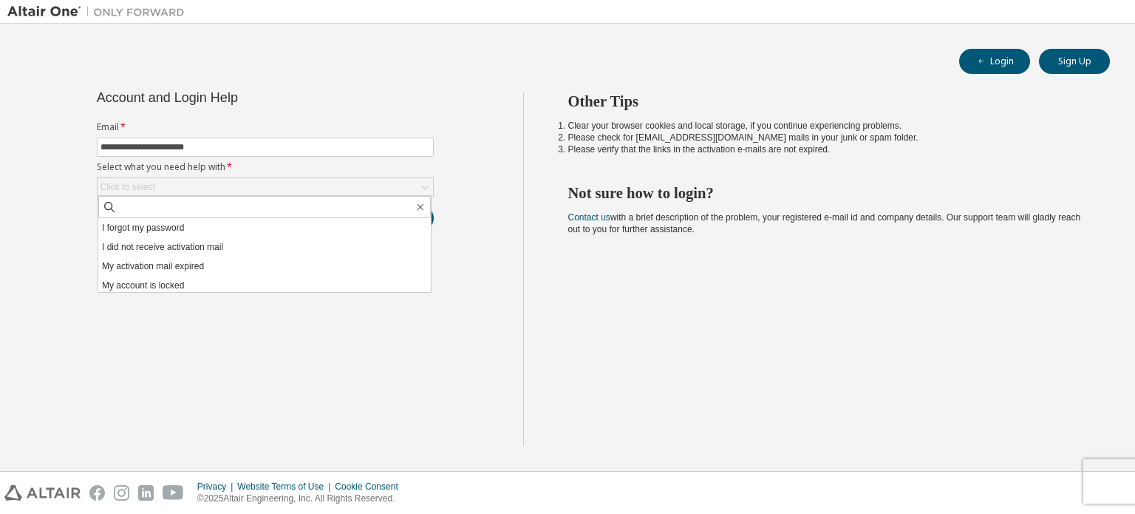
click at [47, 261] on div "**********" at bounding box center [265, 269] width 516 height 354
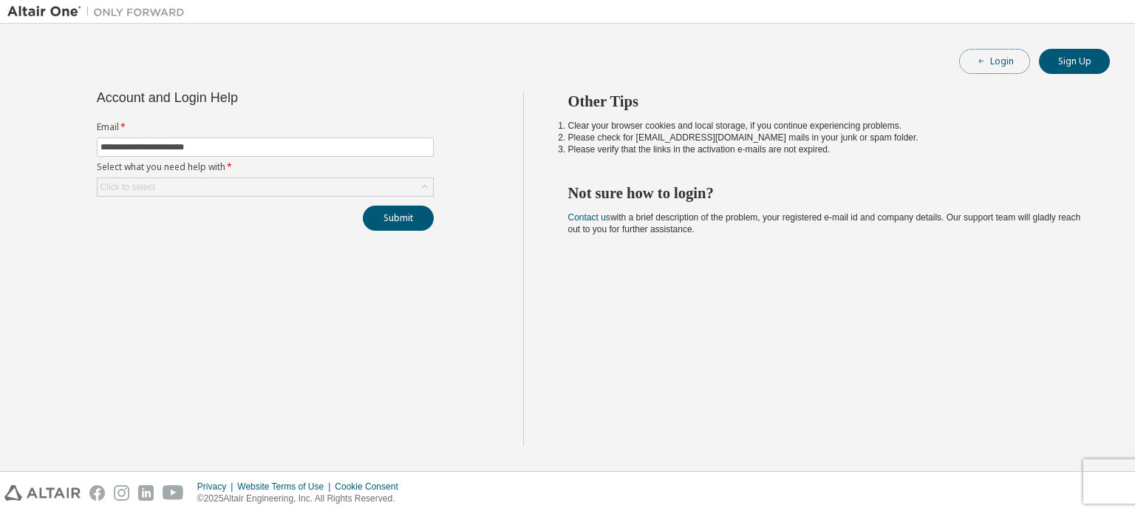
click at [993, 64] on button "Login" at bounding box center [994, 61] width 71 height 25
